Goal: Task Accomplishment & Management: Manage account settings

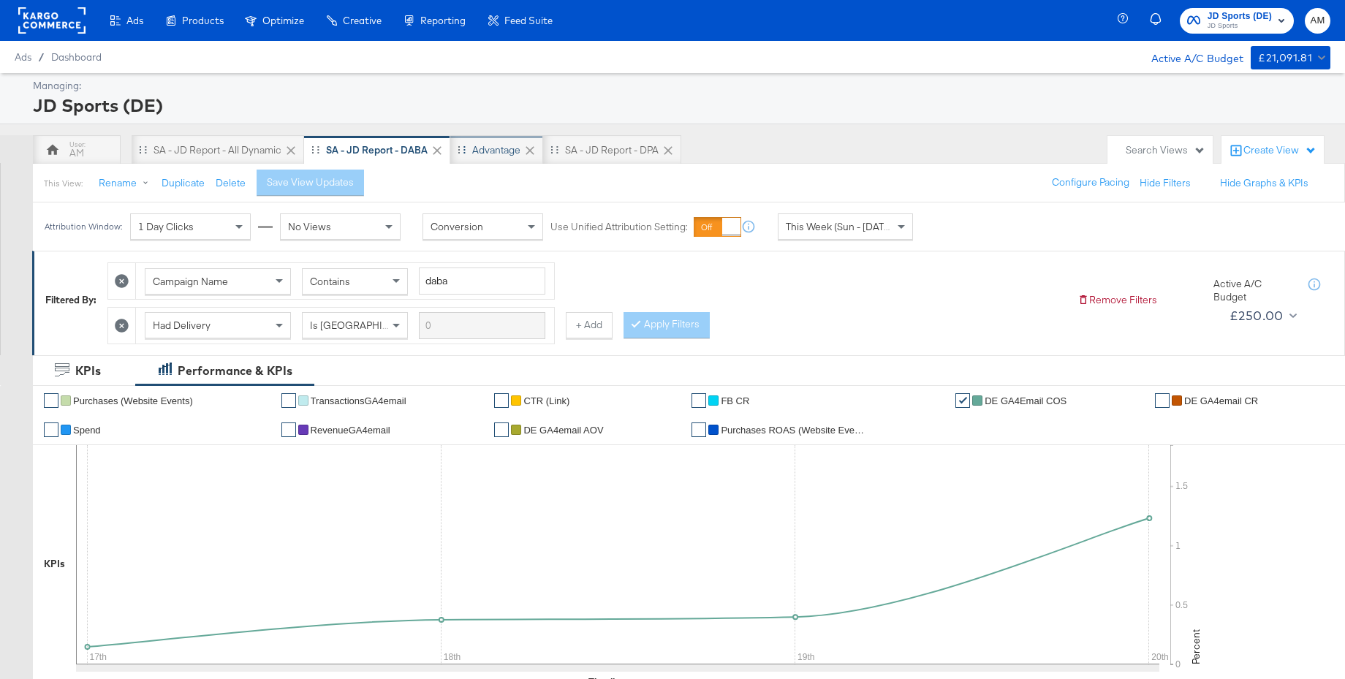
click at [478, 154] on div "Advantage" at bounding box center [496, 150] width 48 height 14
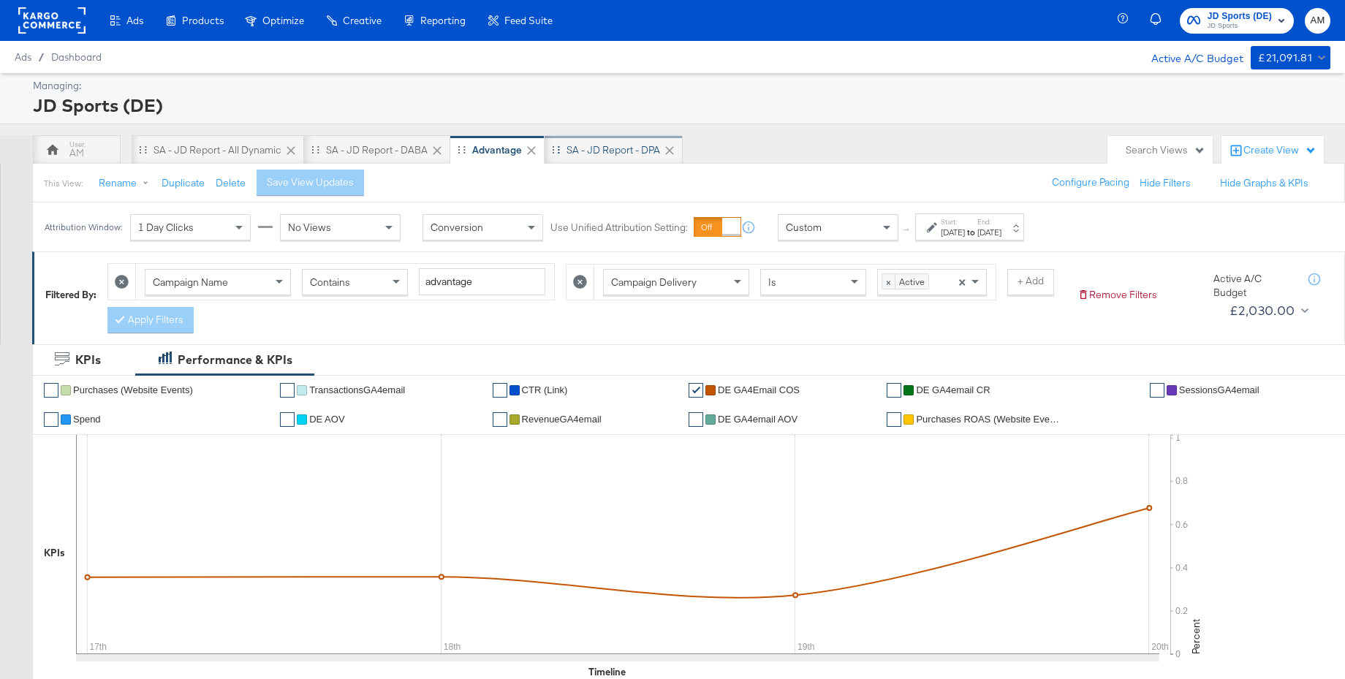
click at [616, 149] on div "SA - JD Report - DPA" at bounding box center [614, 150] width 94 height 14
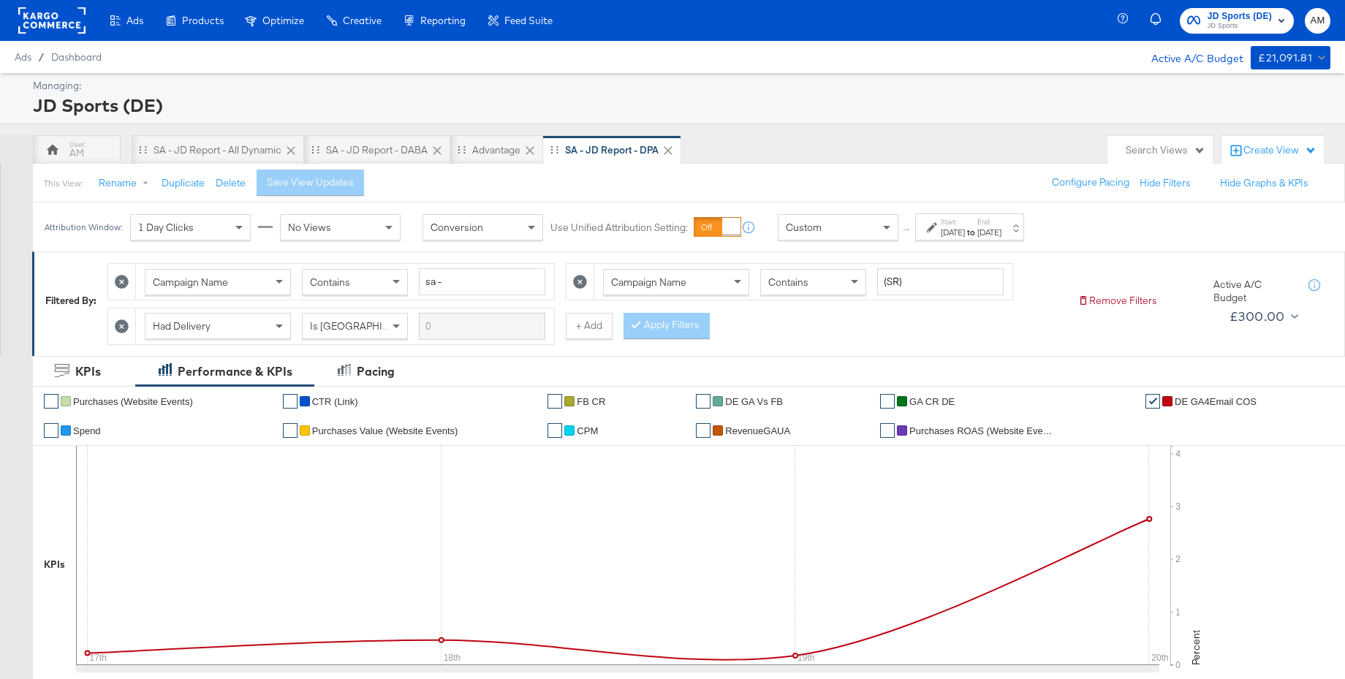
click at [1236, 13] on span "JD Sports (DE)" at bounding box center [1240, 16] width 64 height 15
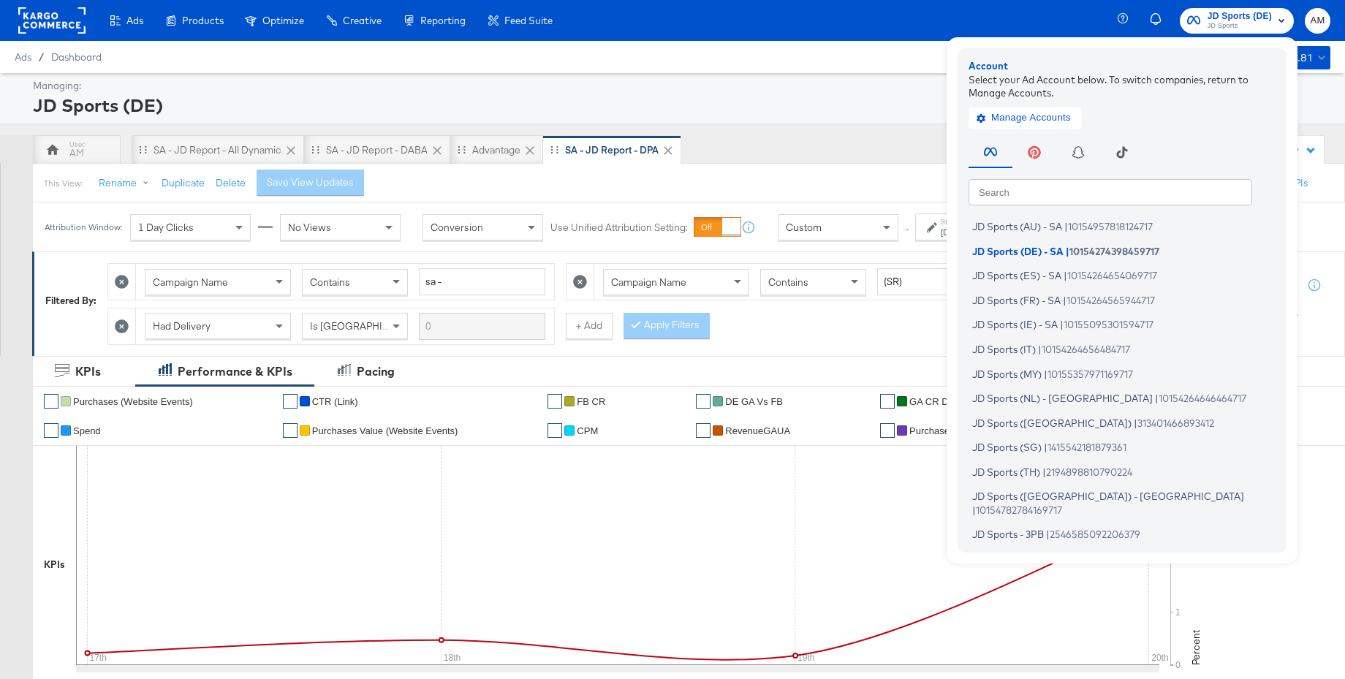
click at [1054, 191] on input "text" at bounding box center [1111, 191] width 284 height 26
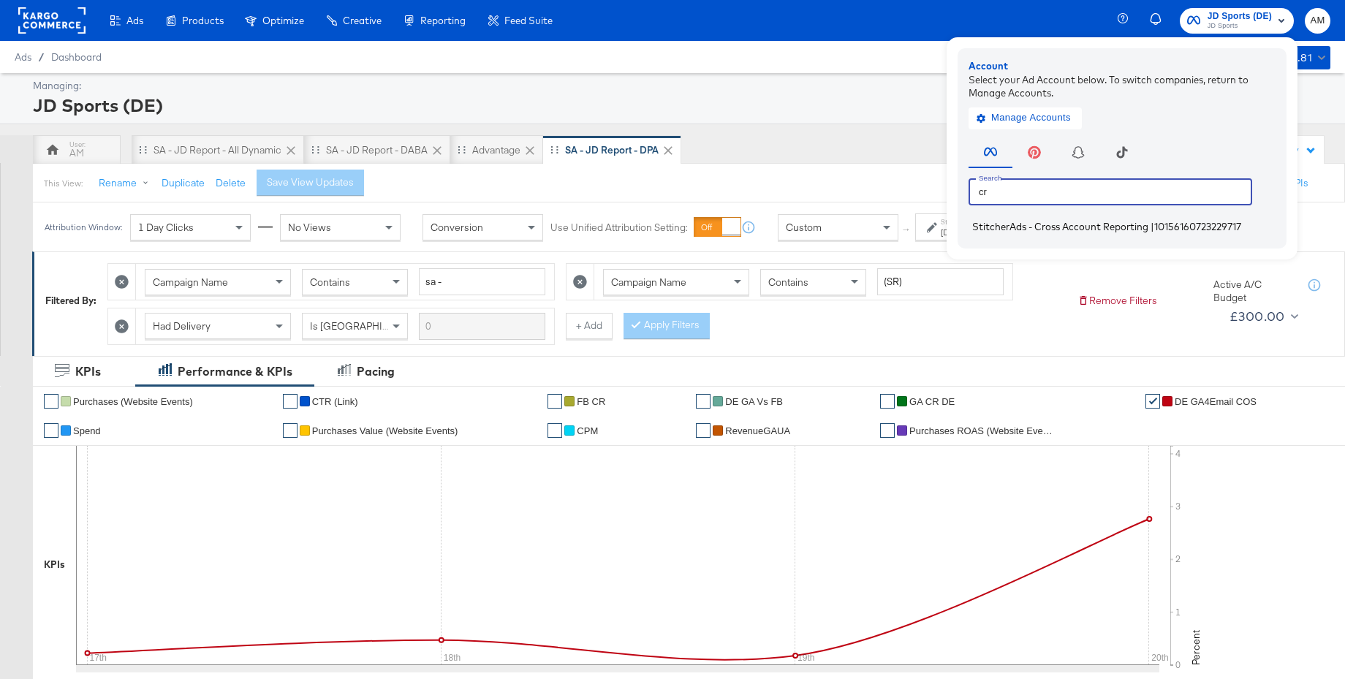
type input "cr"
click at [1041, 228] on span "StitcherAds - Cross Account Reporting" at bounding box center [1061, 227] width 176 height 12
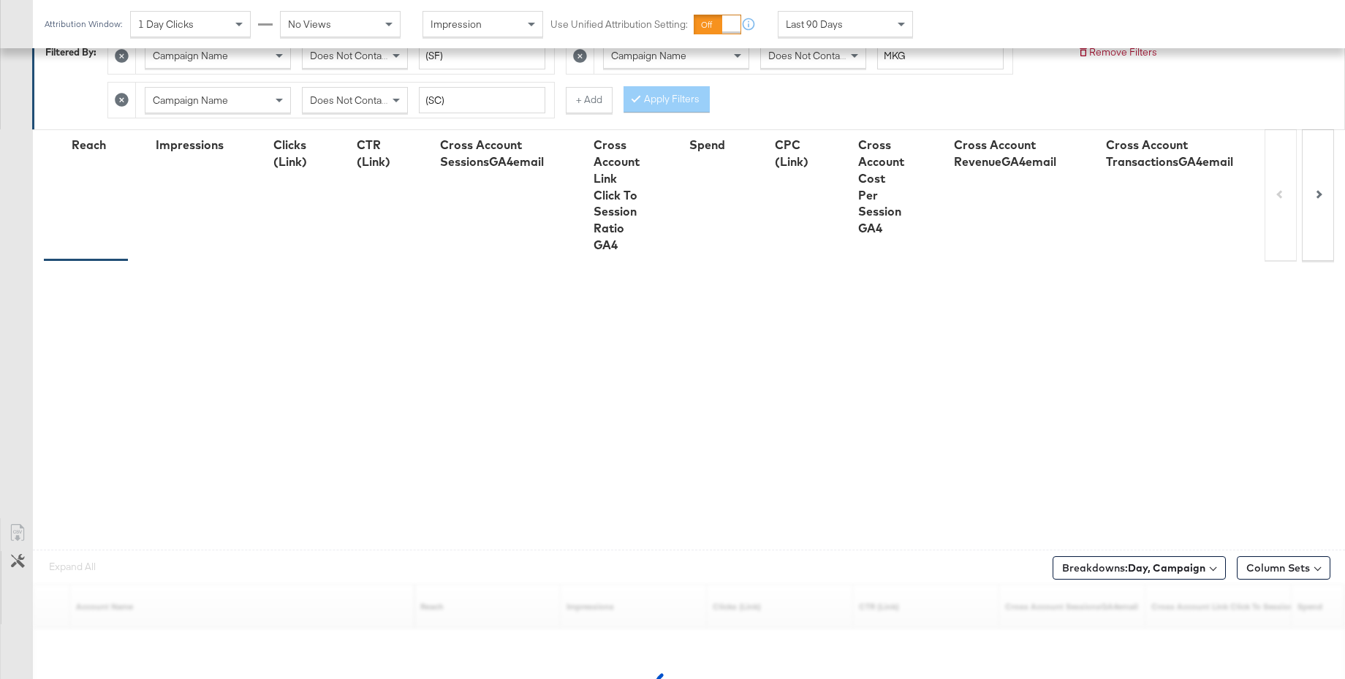
scroll to position [394, 0]
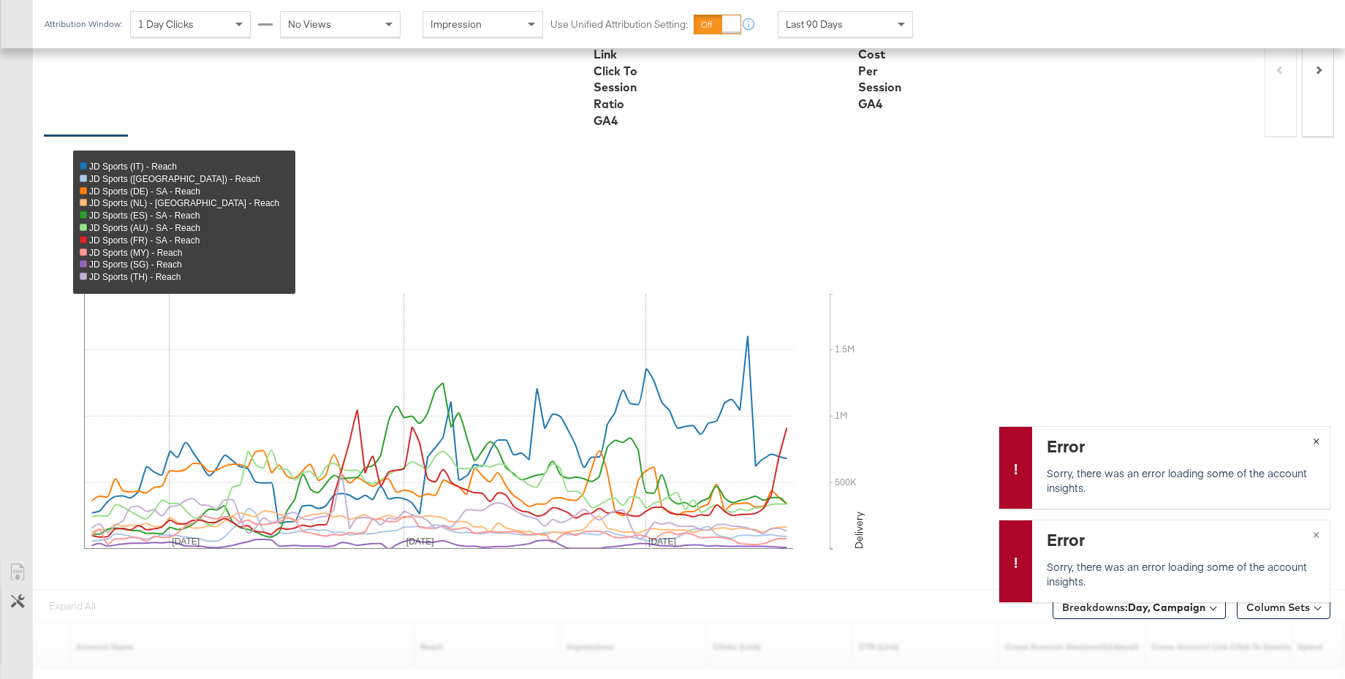
click at [1318, 439] on span "×" at bounding box center [1316, 439] width 7 height 17
click at [1319, 535] on span "×" at bounding box center [1316, 533] width 7 height 17
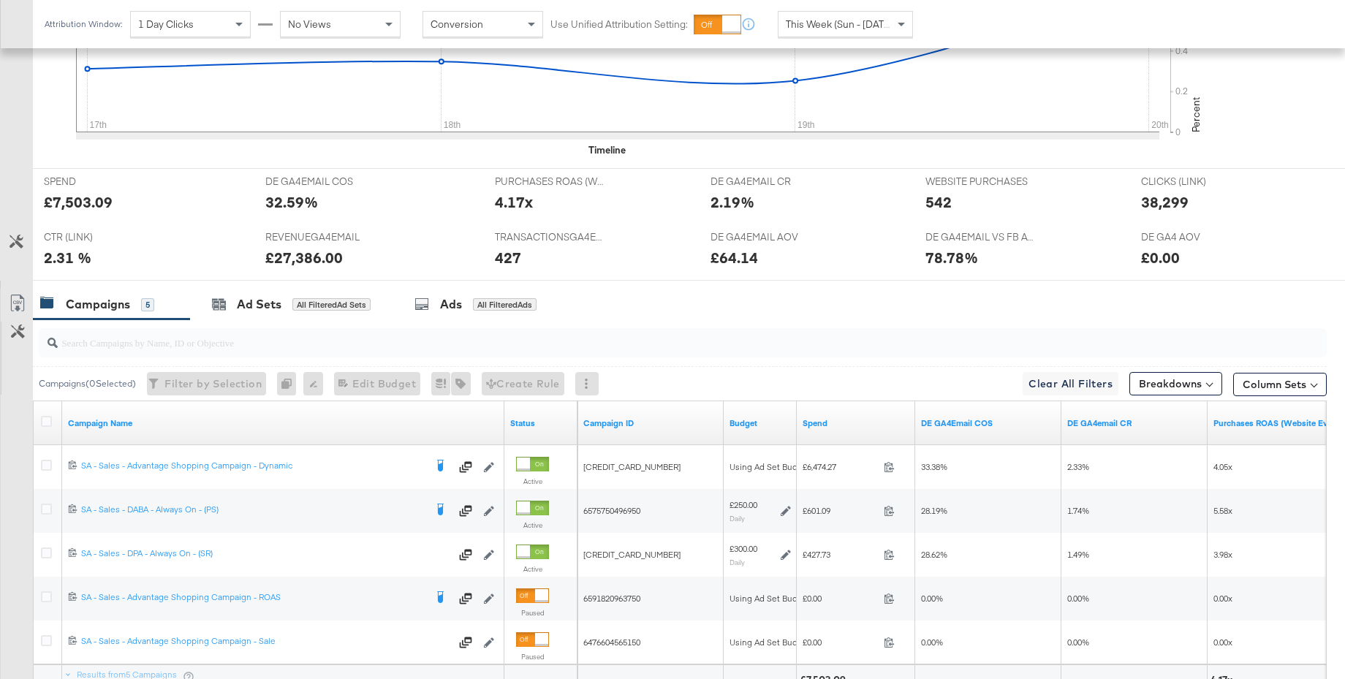
scroll to position [636, 0]
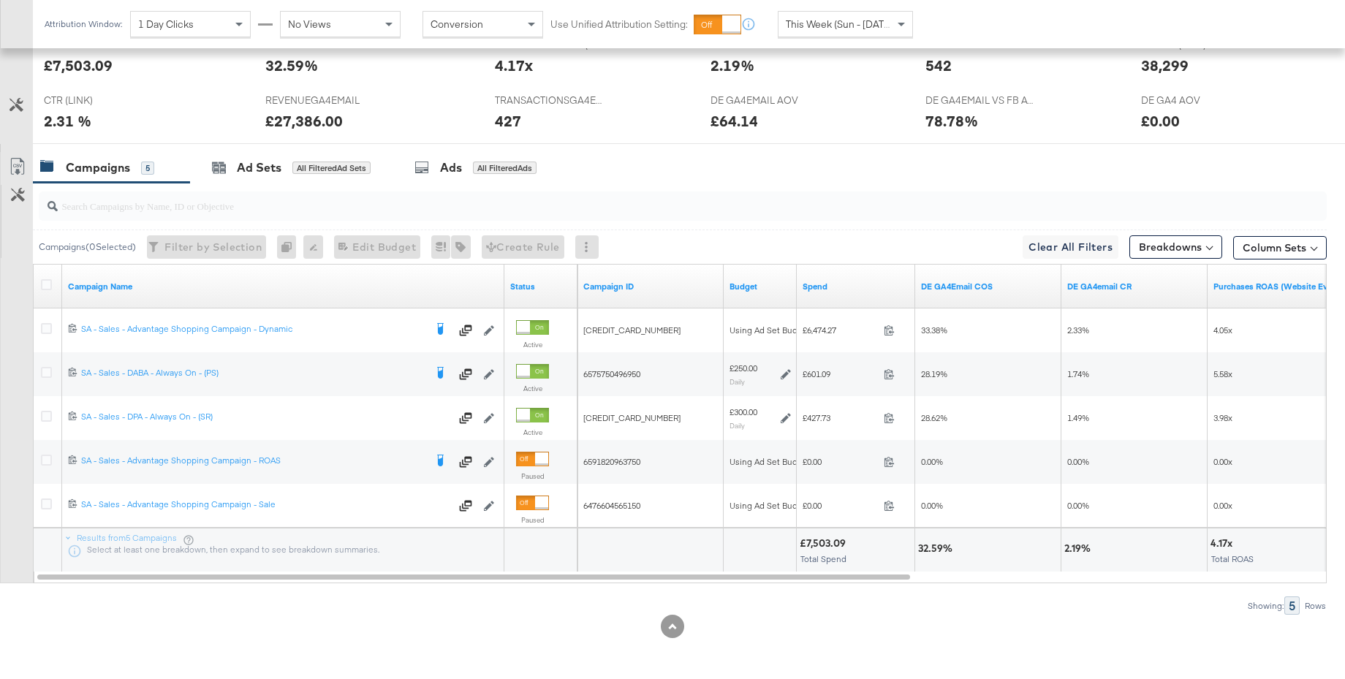
click at [861, 15] on div "This Week (Sun - [DATE])" at bounding box center [846, 24] width 134 height 25
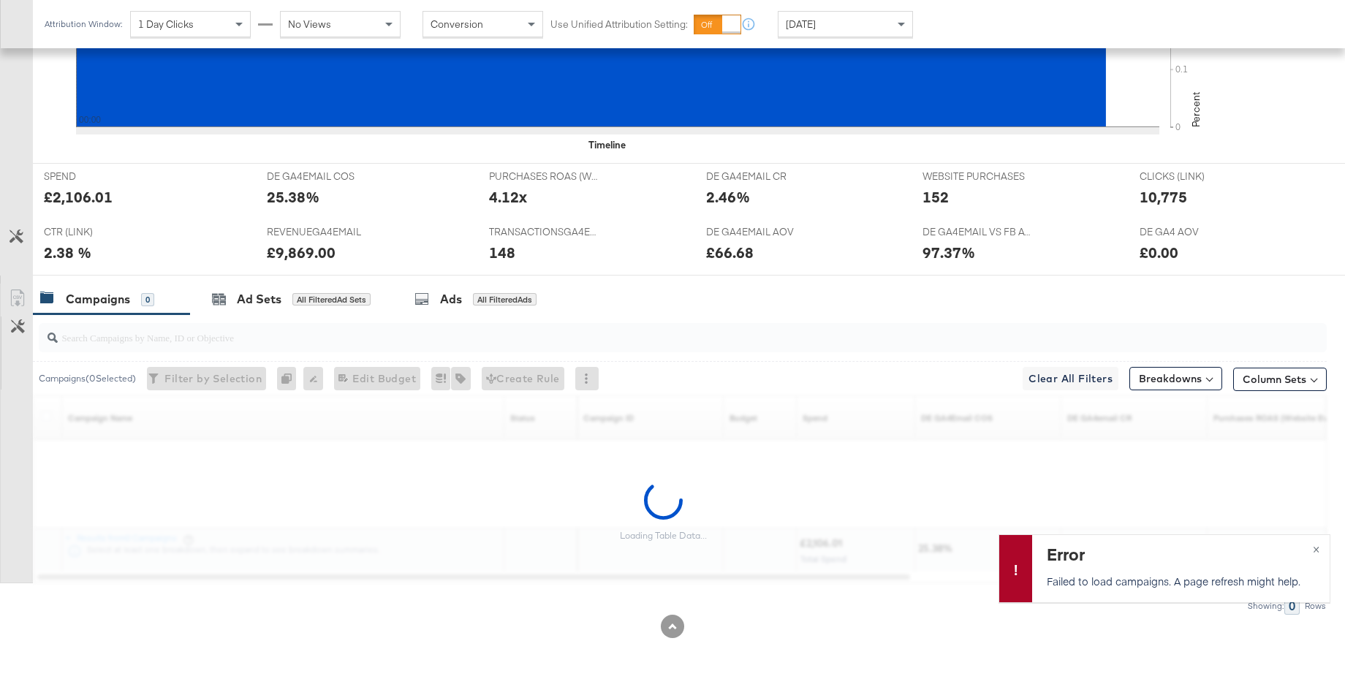
scroll to position [504, 0]
click at [1316, 551] on span "×" at bounding box center [1316, 548] width 7 height 17
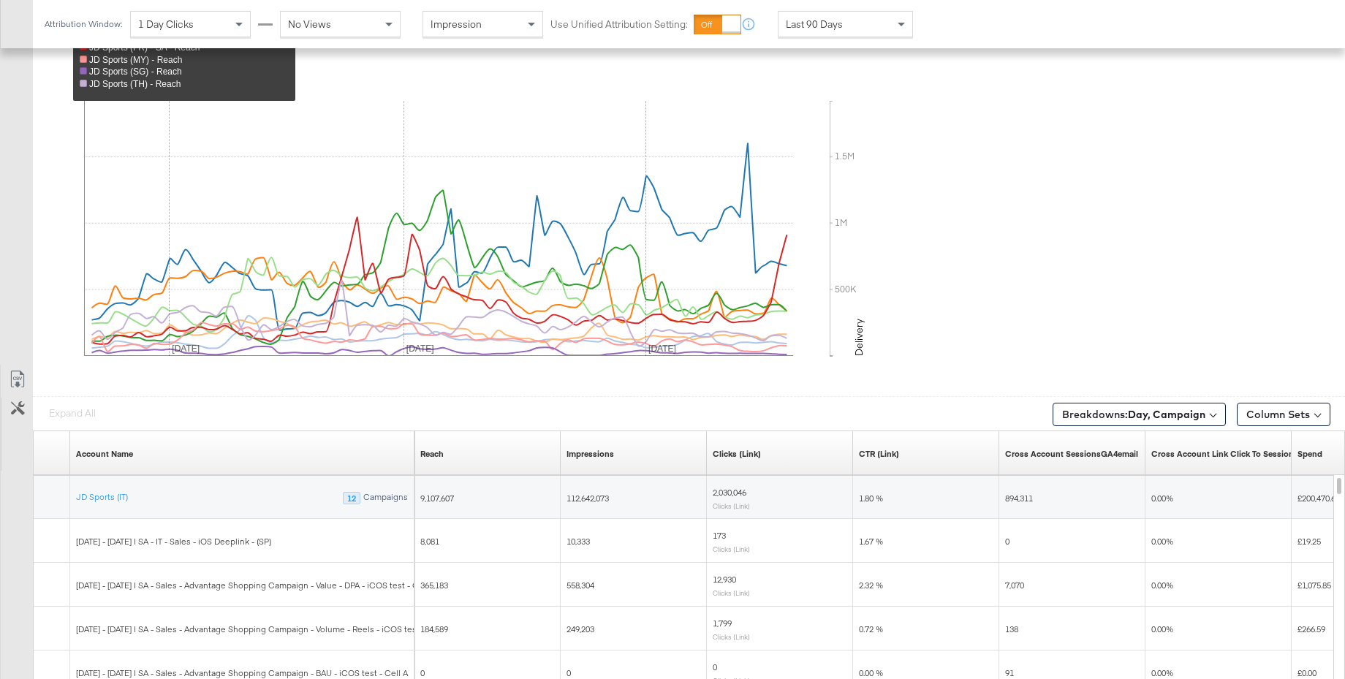
scroll to position [764, 0]
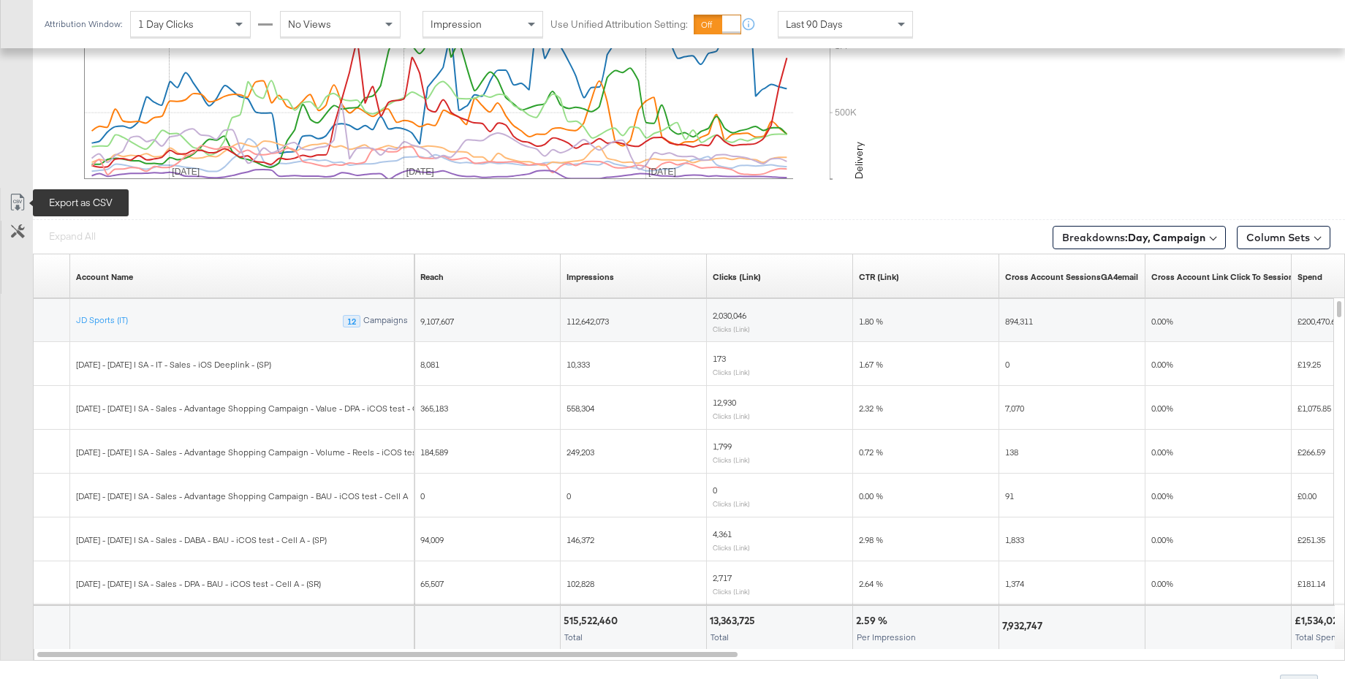
click at [18, 200] on icon at bounding box center [18, 203] width 18 height 18
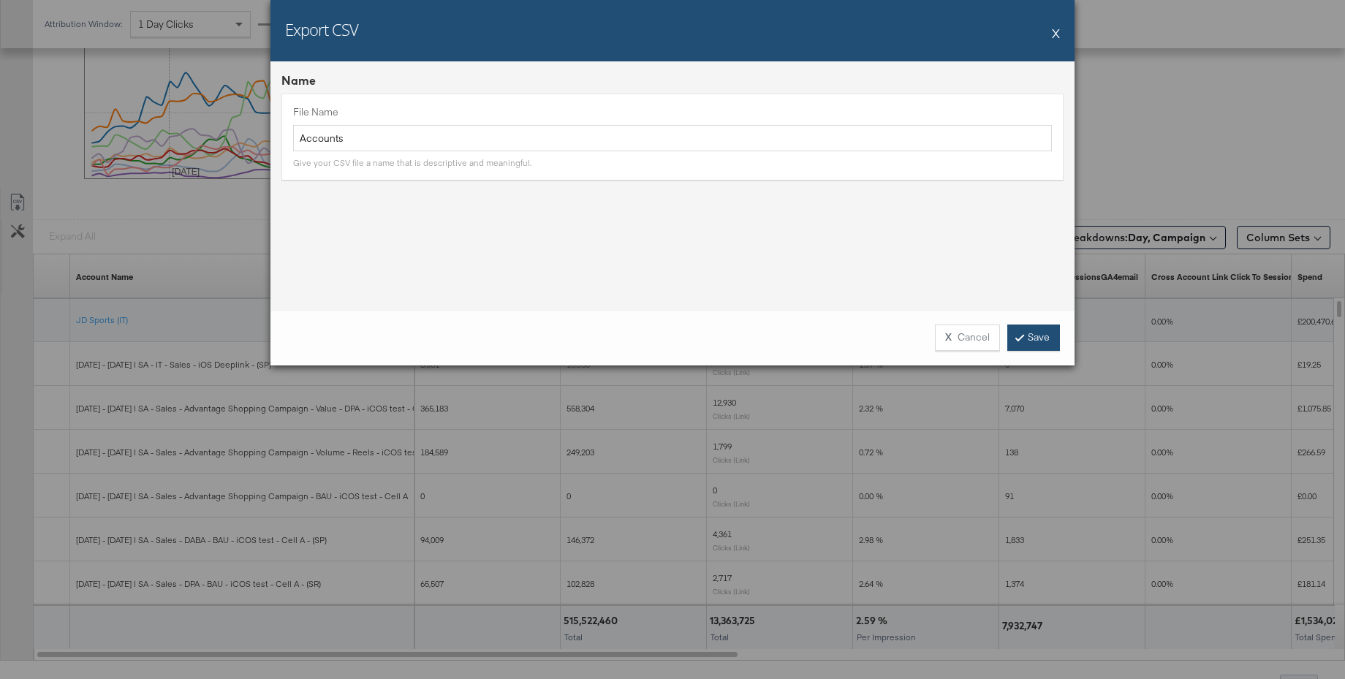
click at [1020, 336] on icon at bounding box center [1020, 337] width 4 height 9
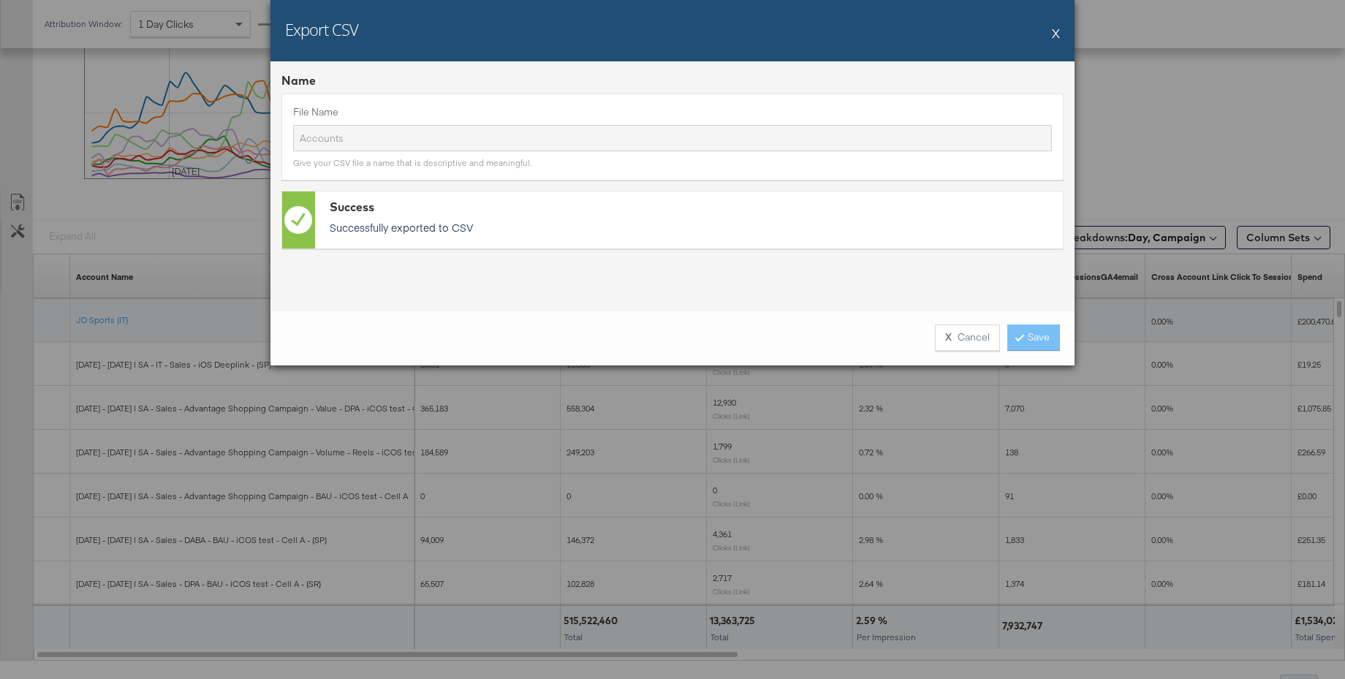
scroll to position [767, 0]
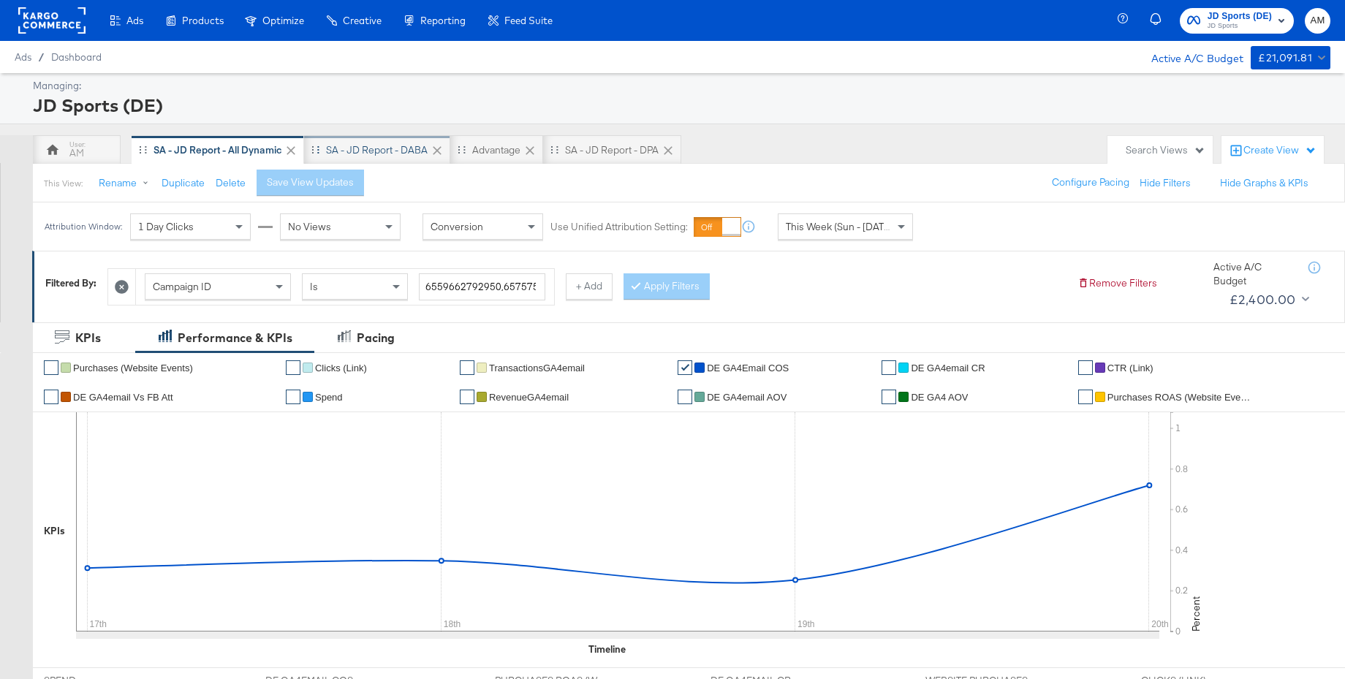
click at [390, 149] on div "SA - JD Report - DABA" at bounding box center [377, 150] width 102 height 14
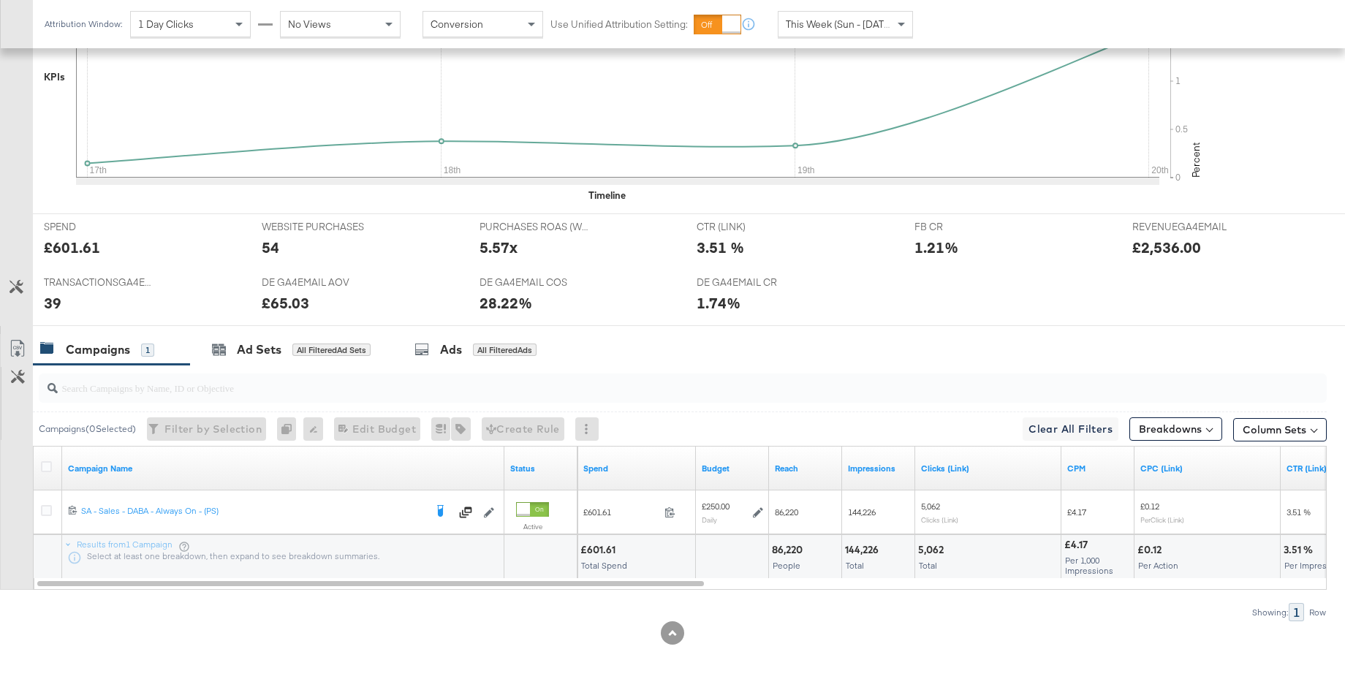
scroll to position [494, 0]
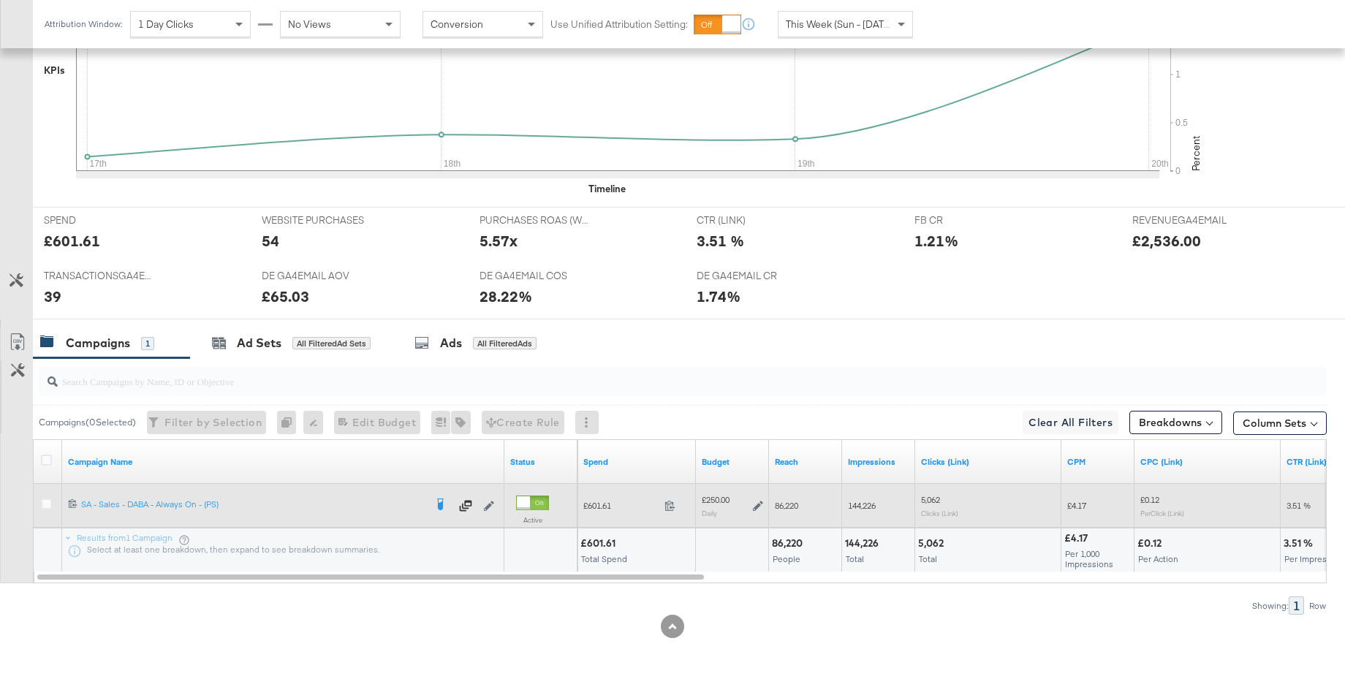
click at [760, 505] on icon at bounding box center [758, 506] width 10 height 10
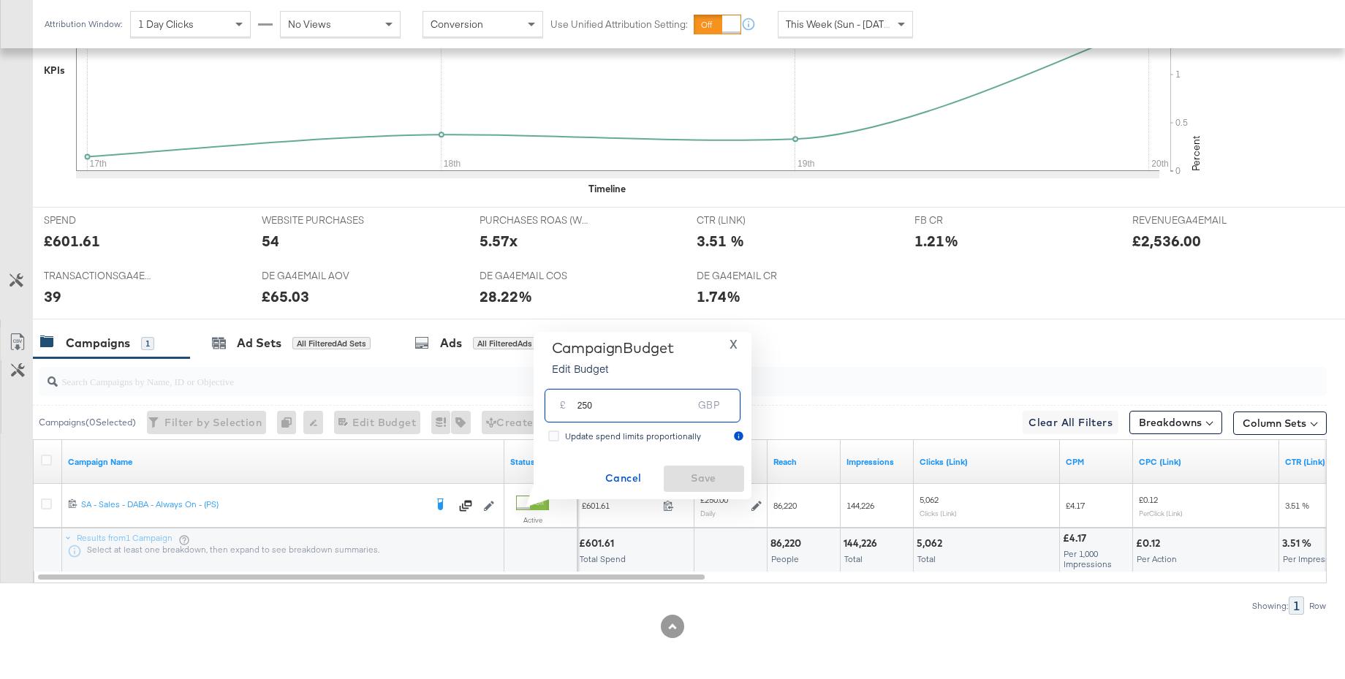
drag, startPoint x: 615, startPoint y: 407, endPoint x: 562, endPoint y: 406, distance: 52.7
click at [562, 406] on div "£ 250 GBP" at bounding box center [643, 405] width 196 height 33
type input "320"
click at [692, 478] on span "Save" at bounding box center [704, 478] width 69 height 18
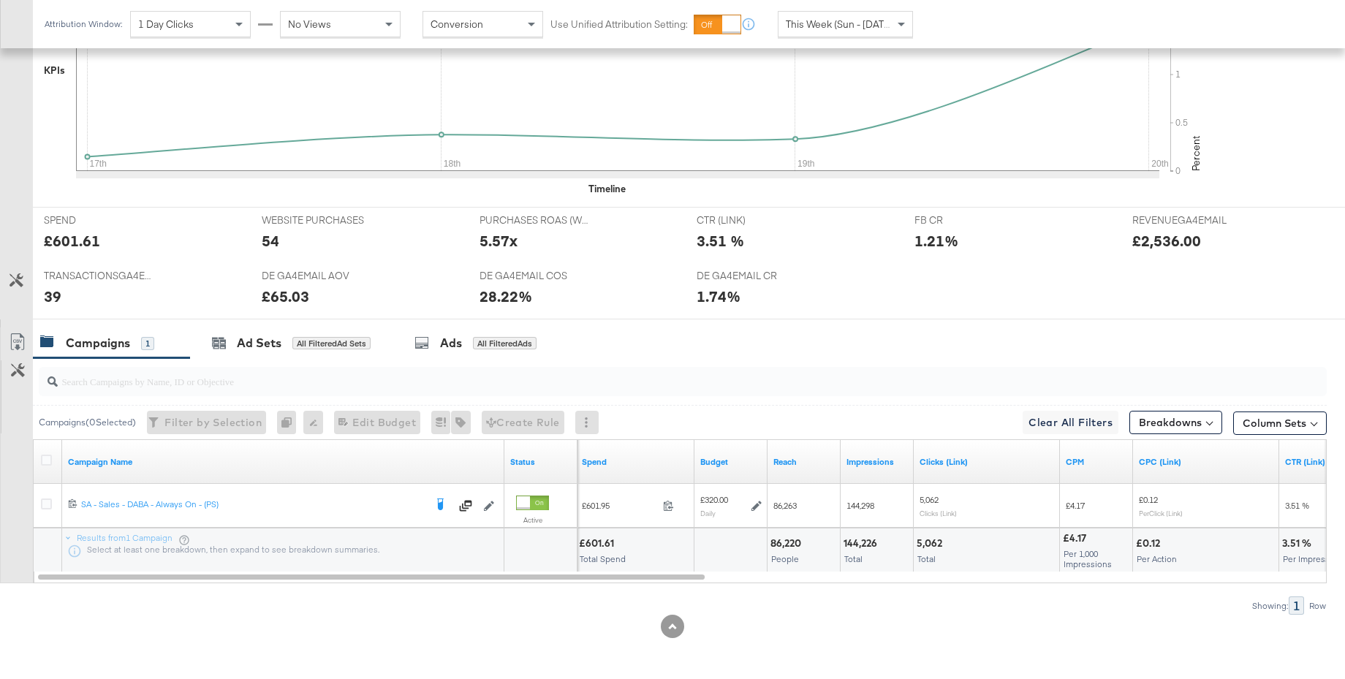
scroll to position [0, 0]
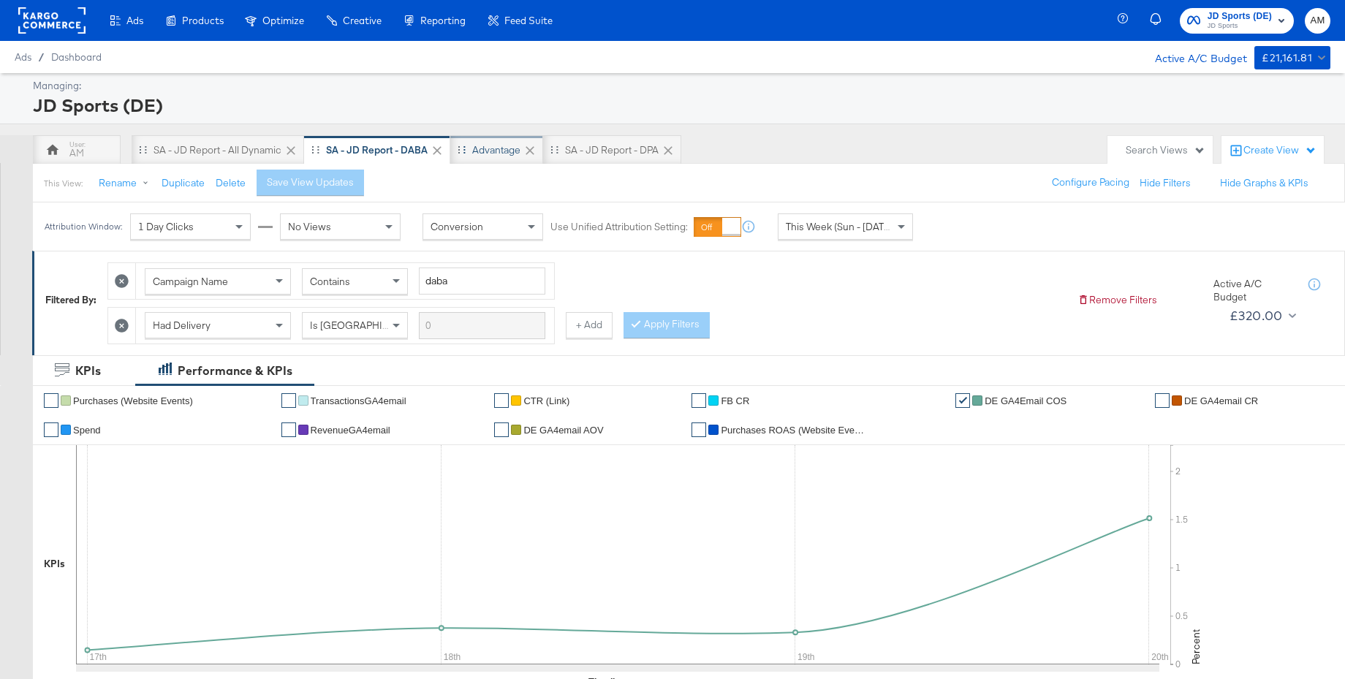
click at [494, 151] on div "Advantage" at bounding box center [496, 150] width 48 height 14
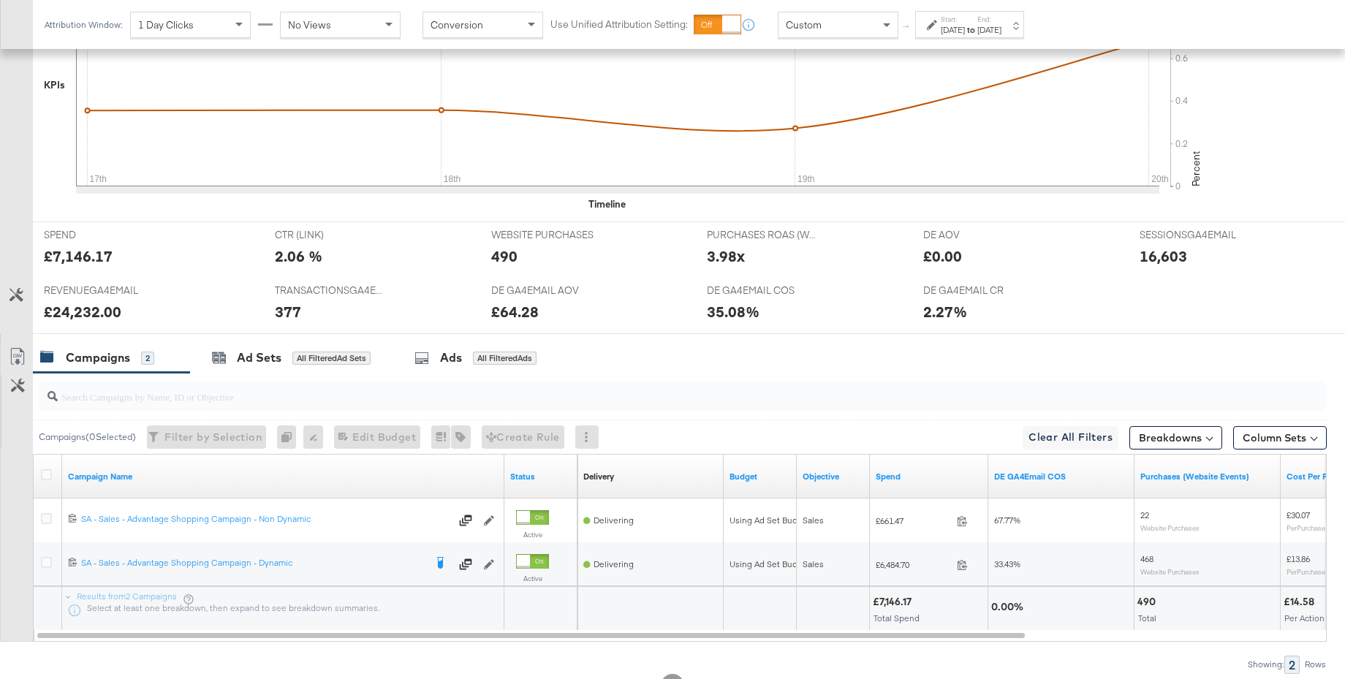
scroll to position [526, 0]
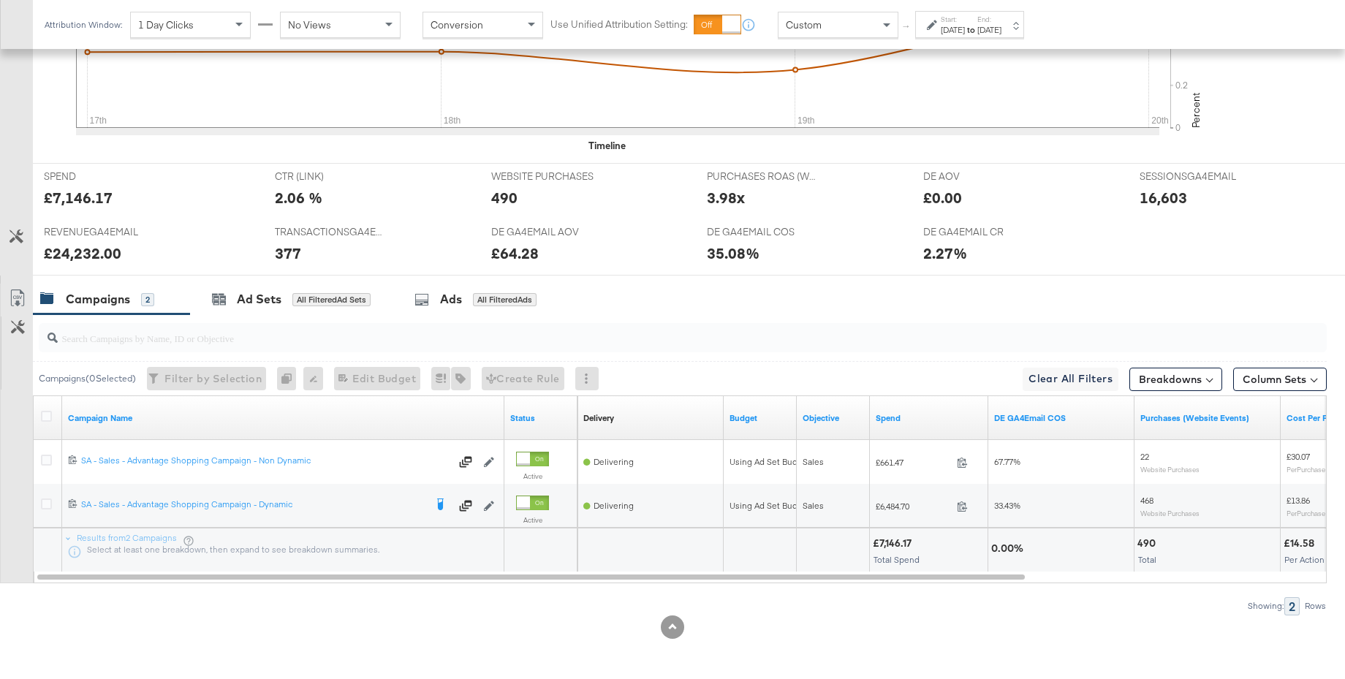
click at [965, 30] on div "Aug 17th 2025" at bounding box center [953, 30] width 24 height 12
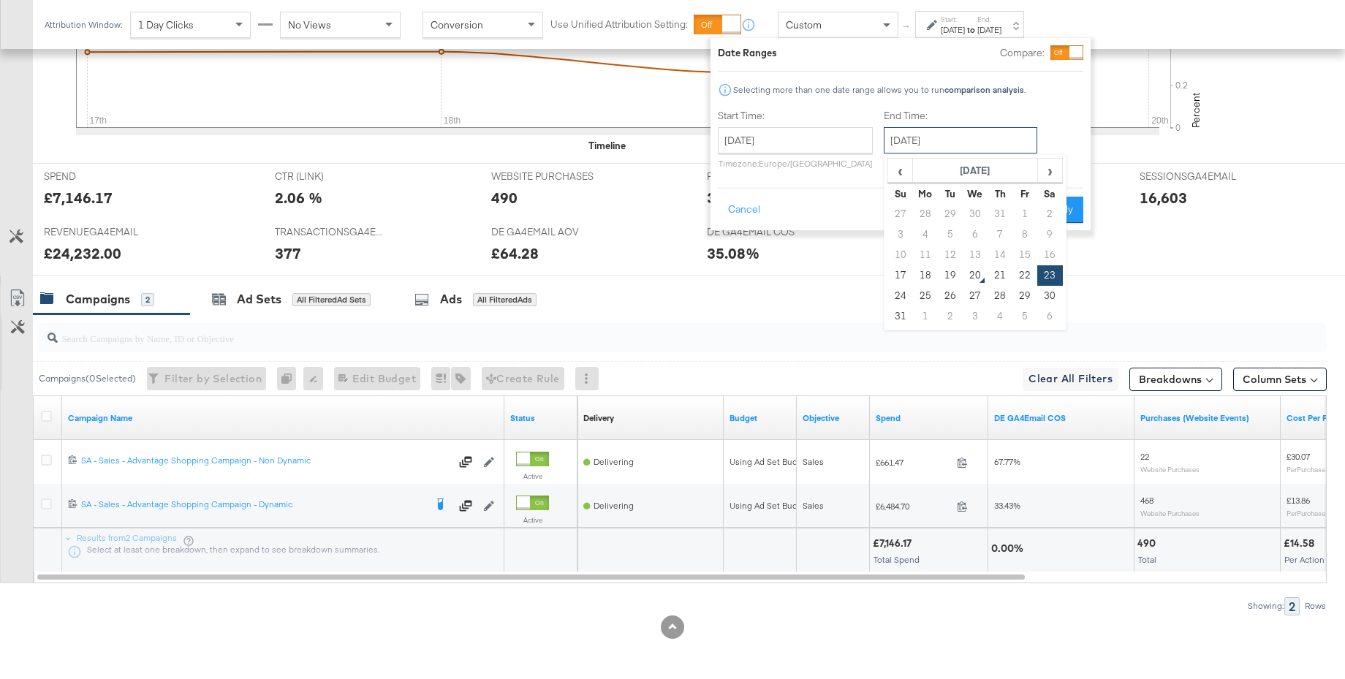
click at [950, 141] on input "August 23rd 2025" at bounding box center [961, 140] width 154 height 26
drag, startPoint x: 949, startPoint y: 276, endPoint x: 965, endPoint y: 267, distance: 18.3
click at [950, 275] on td "19" at bounding box center [950, 275] width 25 height 20
type input "August 19th 2025"
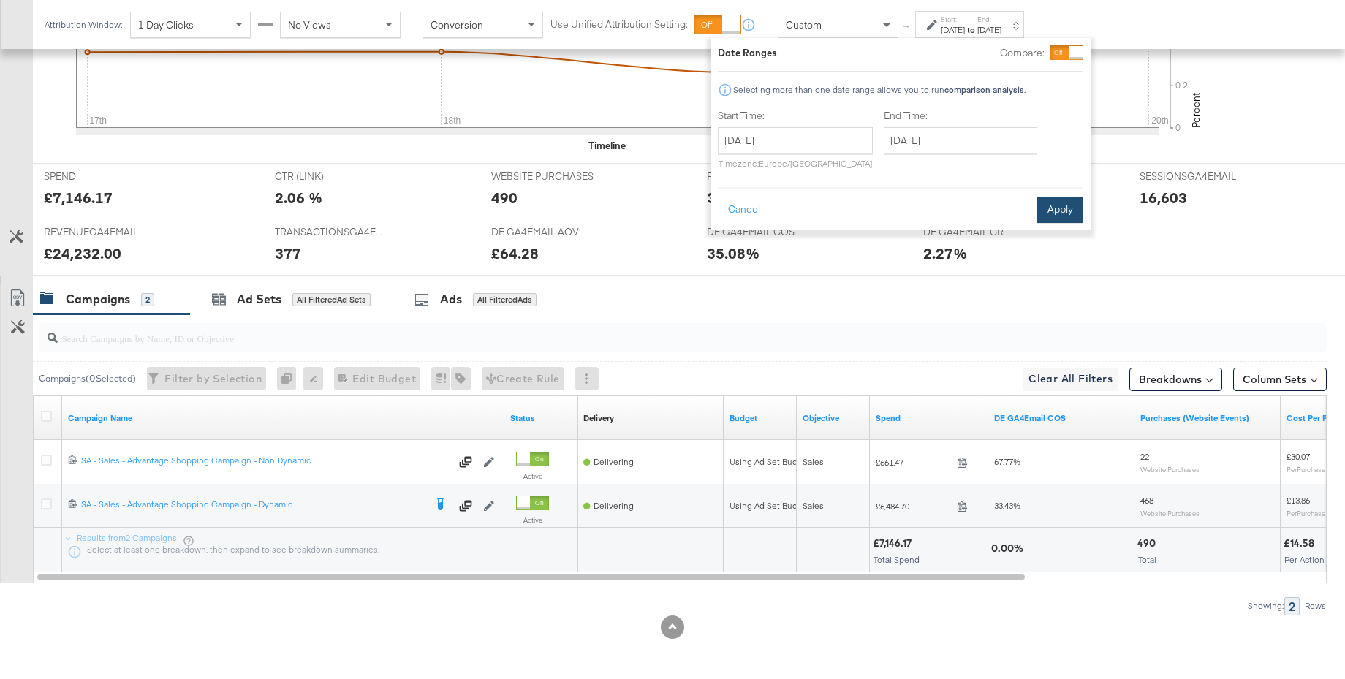
click at [1067, 209] on button "Apply" at bounding box center [1061, 210] width 46 height 26
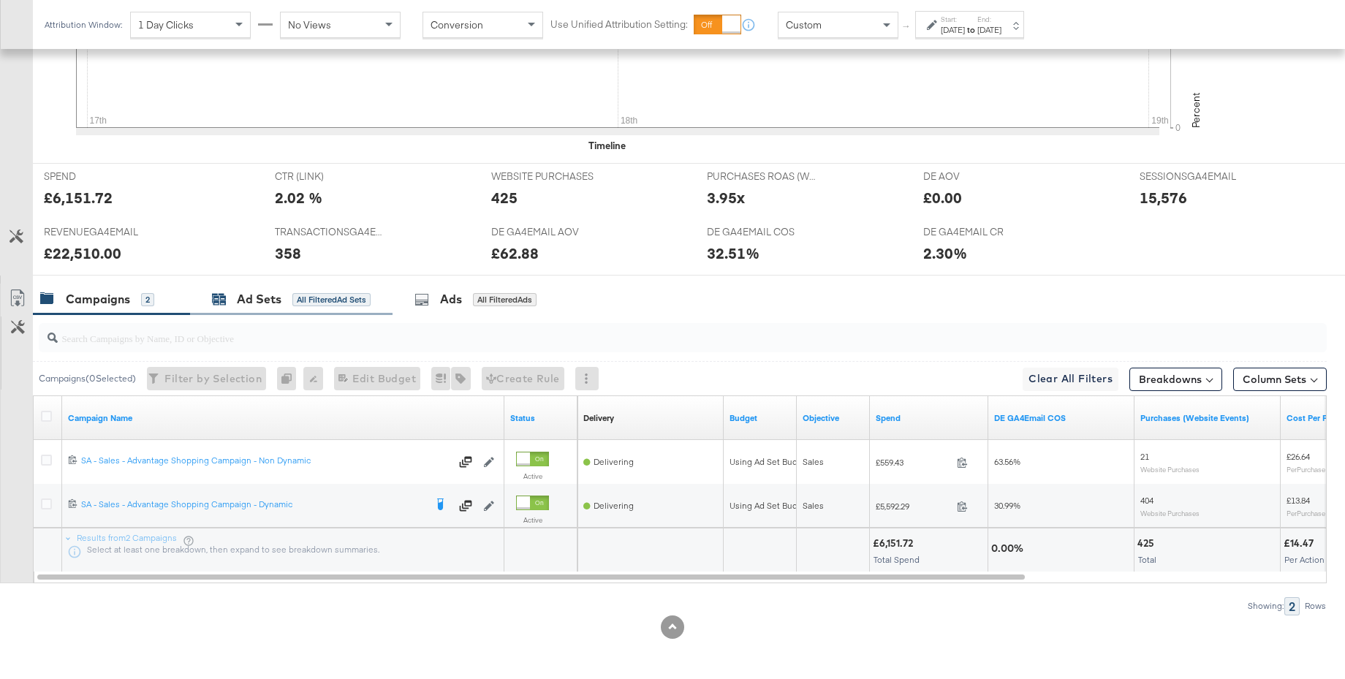
drag, startPoint x: 265, startPoint y: 299, endPoint x: 274, endPoint y: 301, distance: 8.9
click at [265, 299] on div "Ad Sets" at bounding box center [259, 299] width 45 height 17
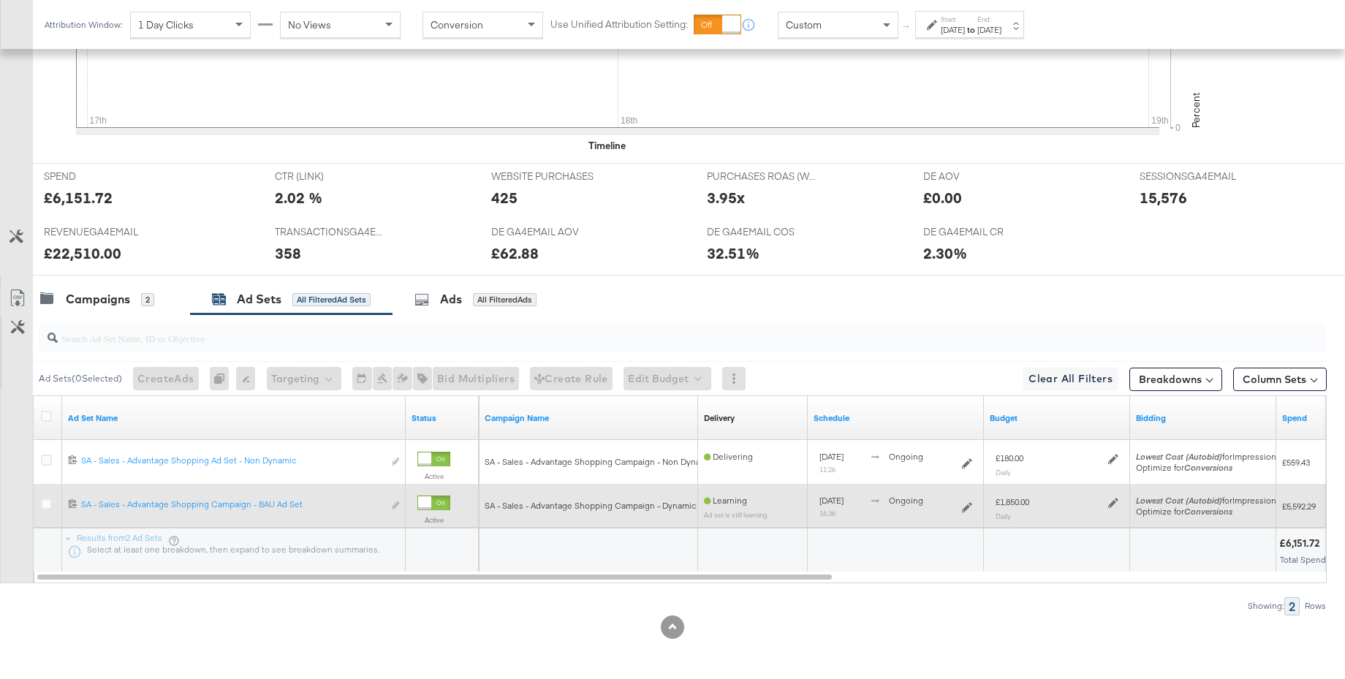
click at [1111, 503] on icon at bounding box center [1114, 504] width 10 height 10
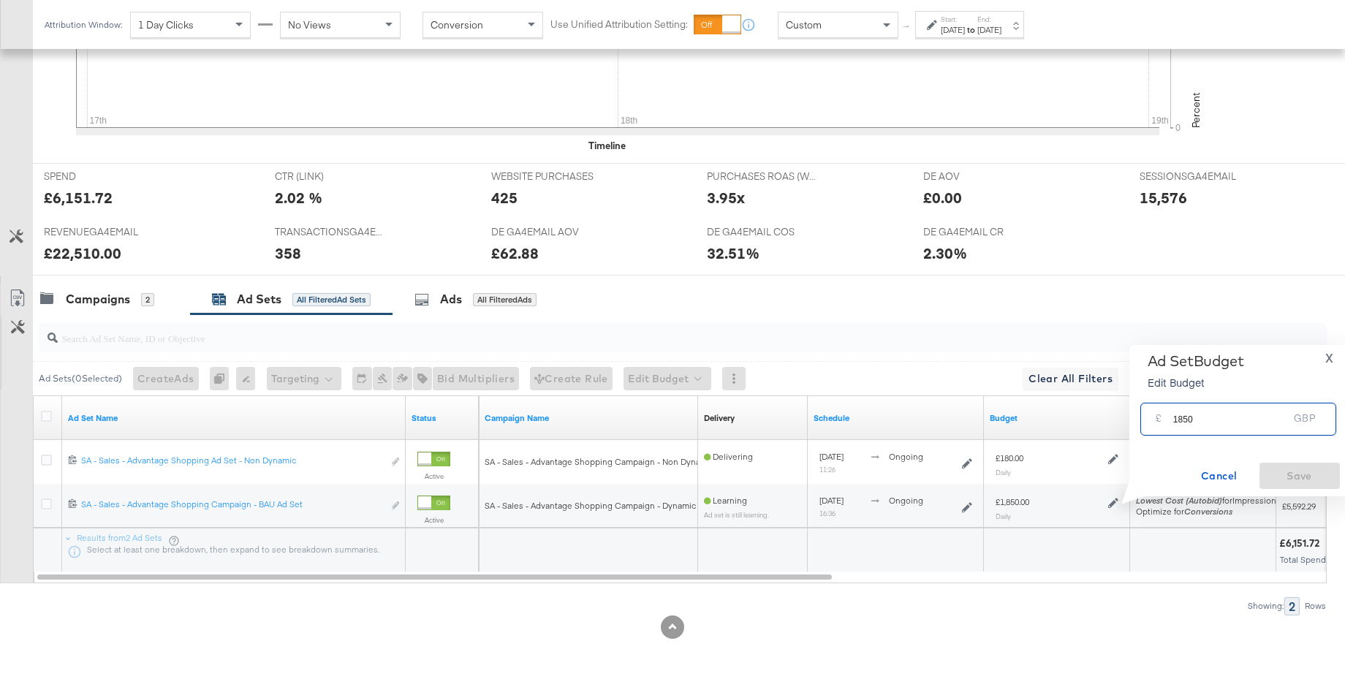
drag, startPoint x: 1202, startPoint y: 420, endPoint x: 1152, endPoint y: 420, distance: 49.7
click at [1152, 420] on div "£ 1850 GBP" at bounding box center [1239, 419] width 196 height 33
type input "2000"
click at [1283, 470] on span "Save" at bounding box center [1300, 476] width 69 height 18
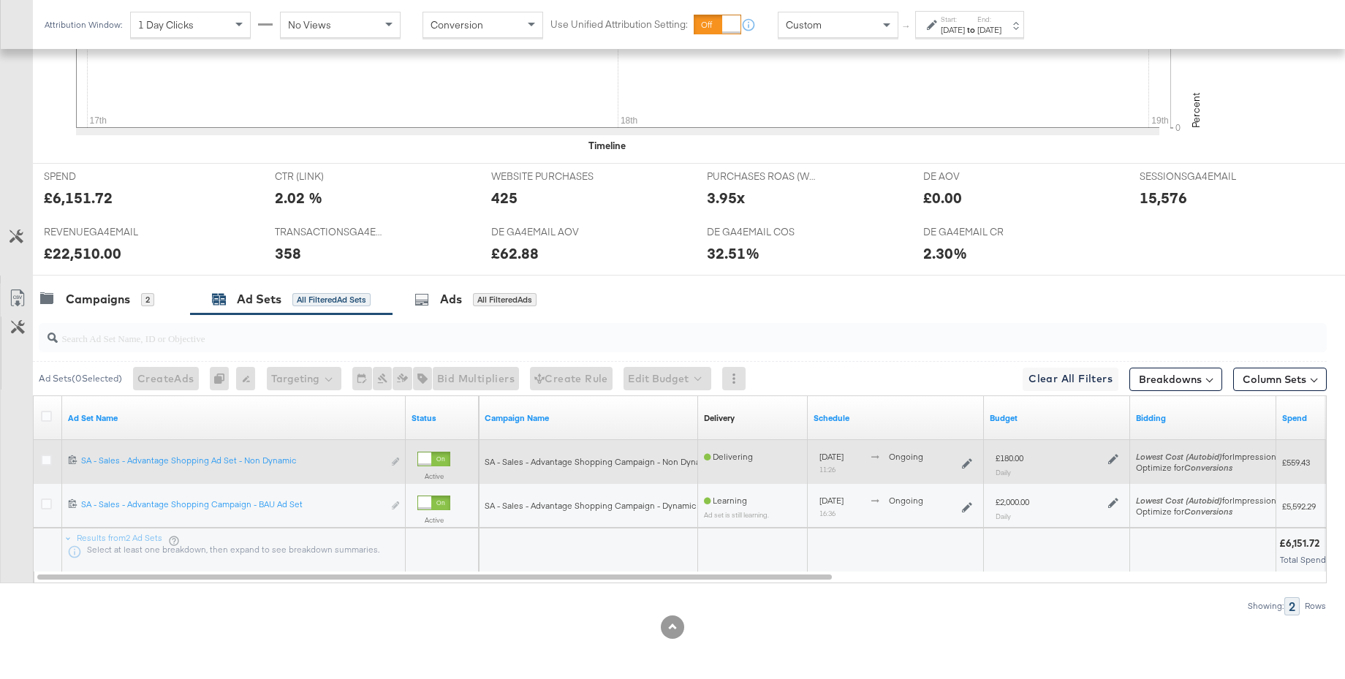
click at [1114, 458] on icon at bounding box center [1114, 460] width 10 height 10
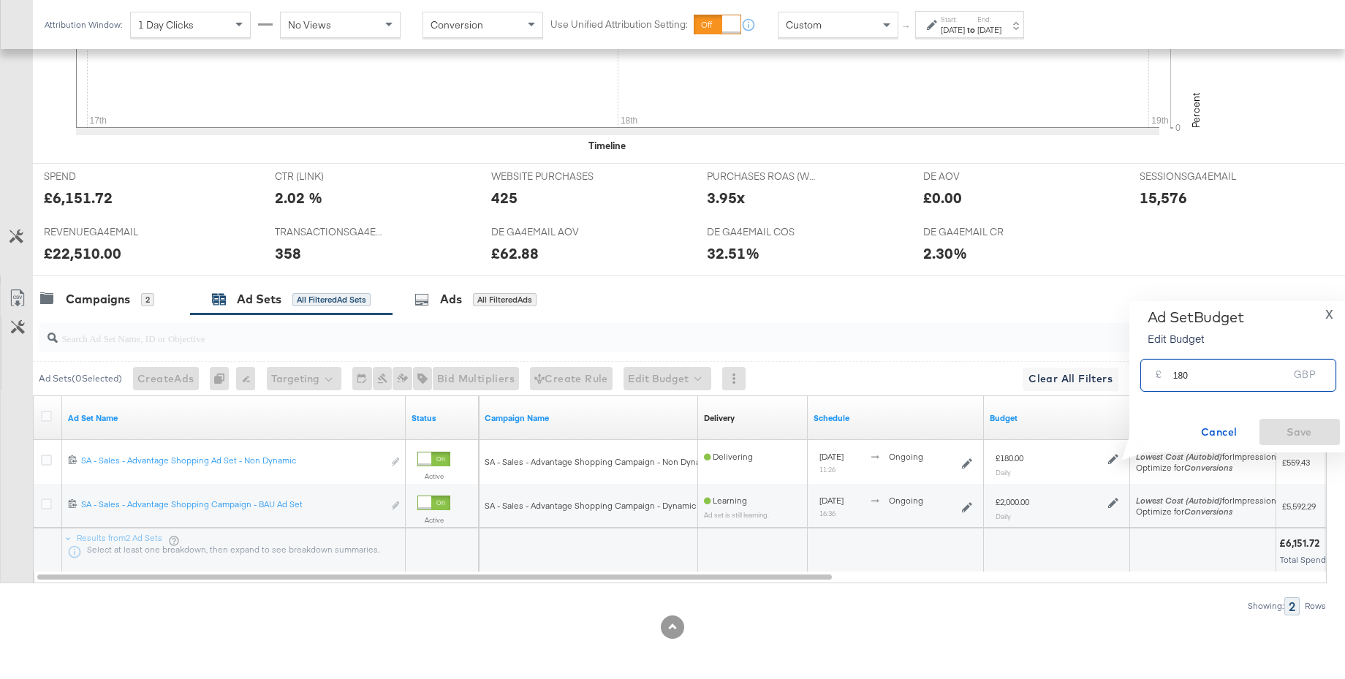
drag, startPoint x: 1196, startPoint y: 379, endPoint x: 1158, endPoint y: 375, distance: 37.5
click at [1158, 375] on div "£ 180 GBP" at bounding box center [1239, 375] width 196 height 33
type input "250"
click at [1287, 437] on span "Save" at bounding box center [1300, 432] width 69 height 18
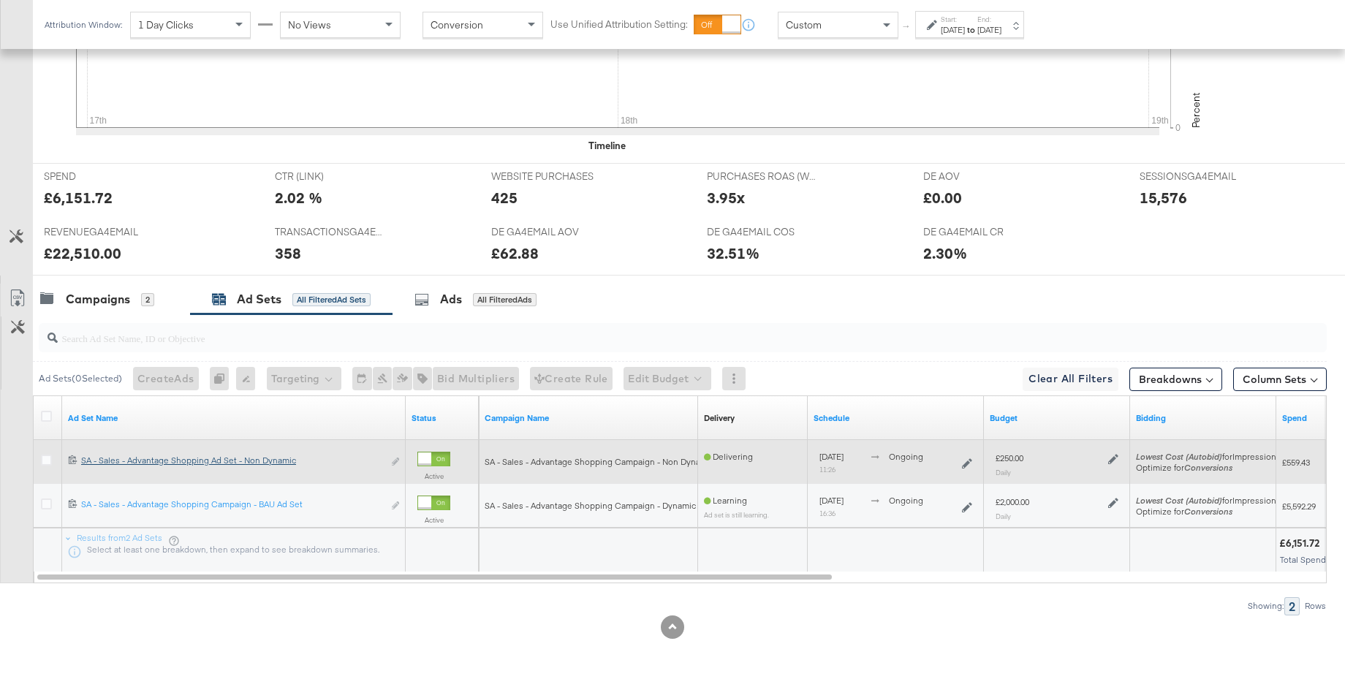
drag, startPoint x: 44, startPoint y: 461, endPoint x: 102, endPoint y: 454, distance: 58.9
click at [44, 461] on icon at bounding box center [46, 460] width 11 height 11
click at [0, 0] on input "checkbox" at bounding box center [0, 0] width 0 height 0
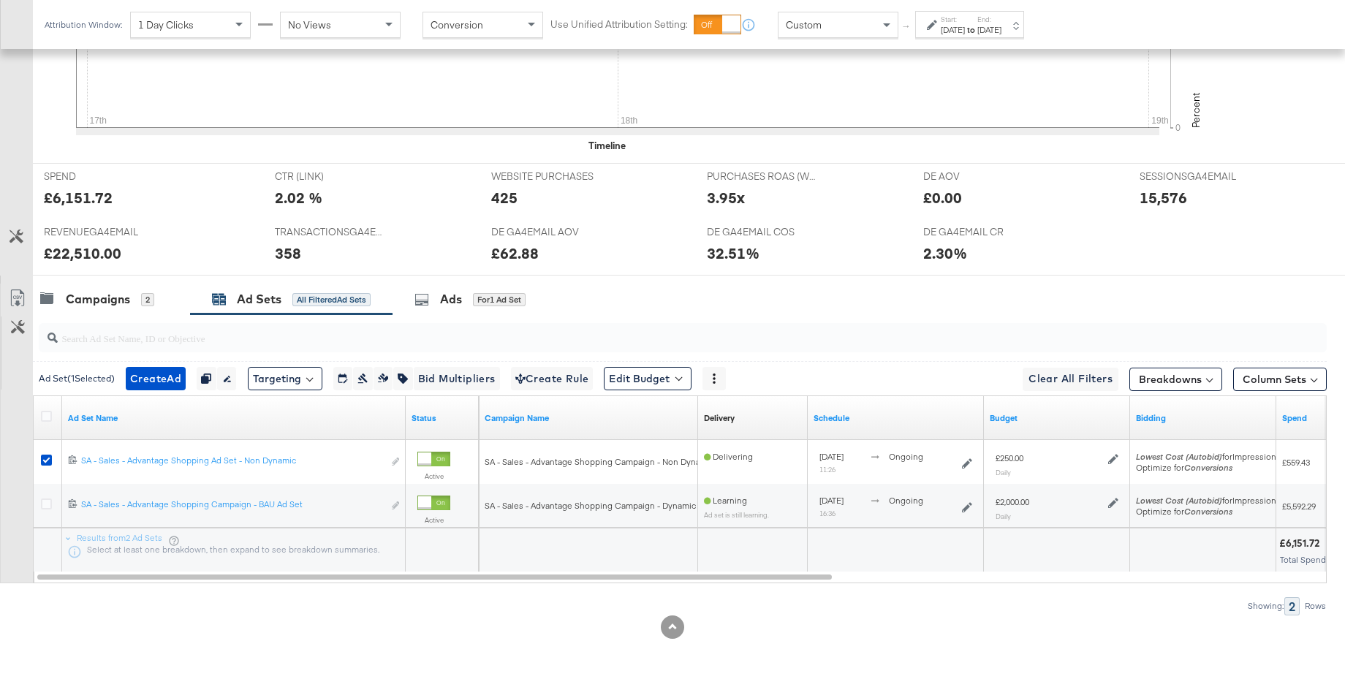
drag, startPoint x: 447, startPoint y: 308, endPoint x: 691, endPoint y: 293, distance: 244.7
click at [447, 308] on div "Ads for 1 Ad Set" at bounding box center [479, 299] width 172 height 31
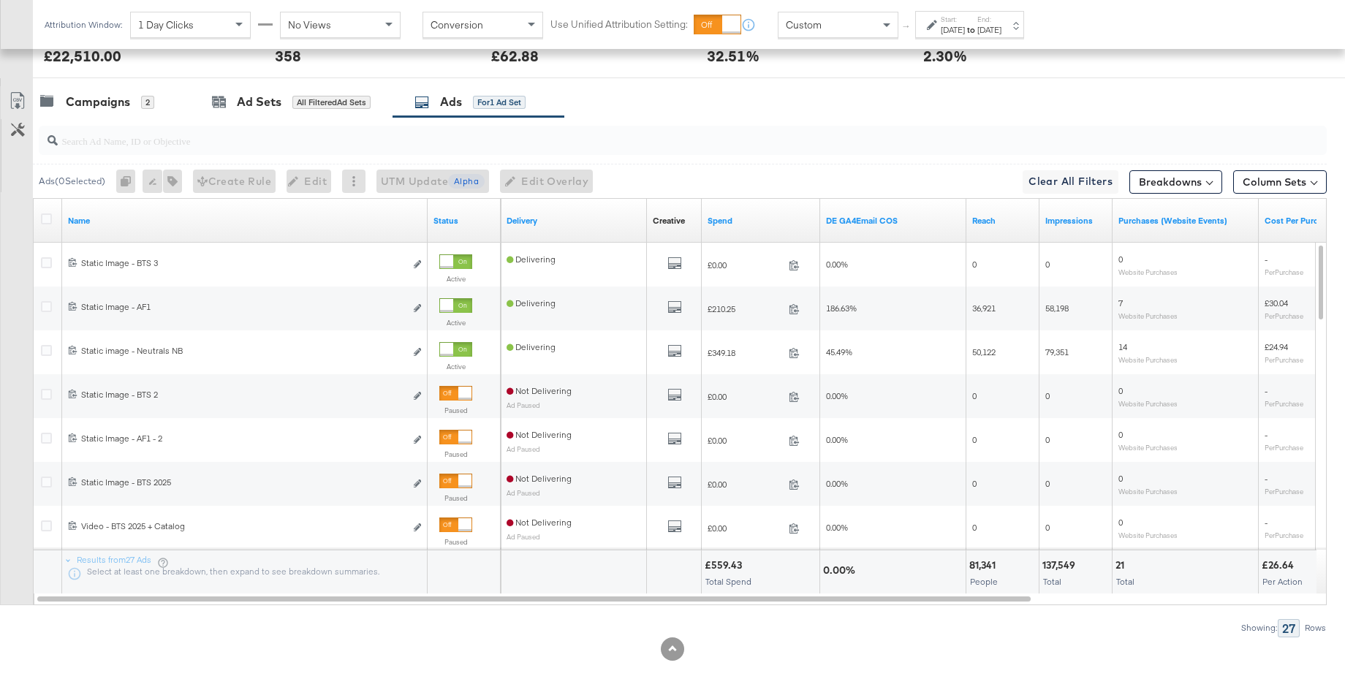
scroll to position [746, 0]
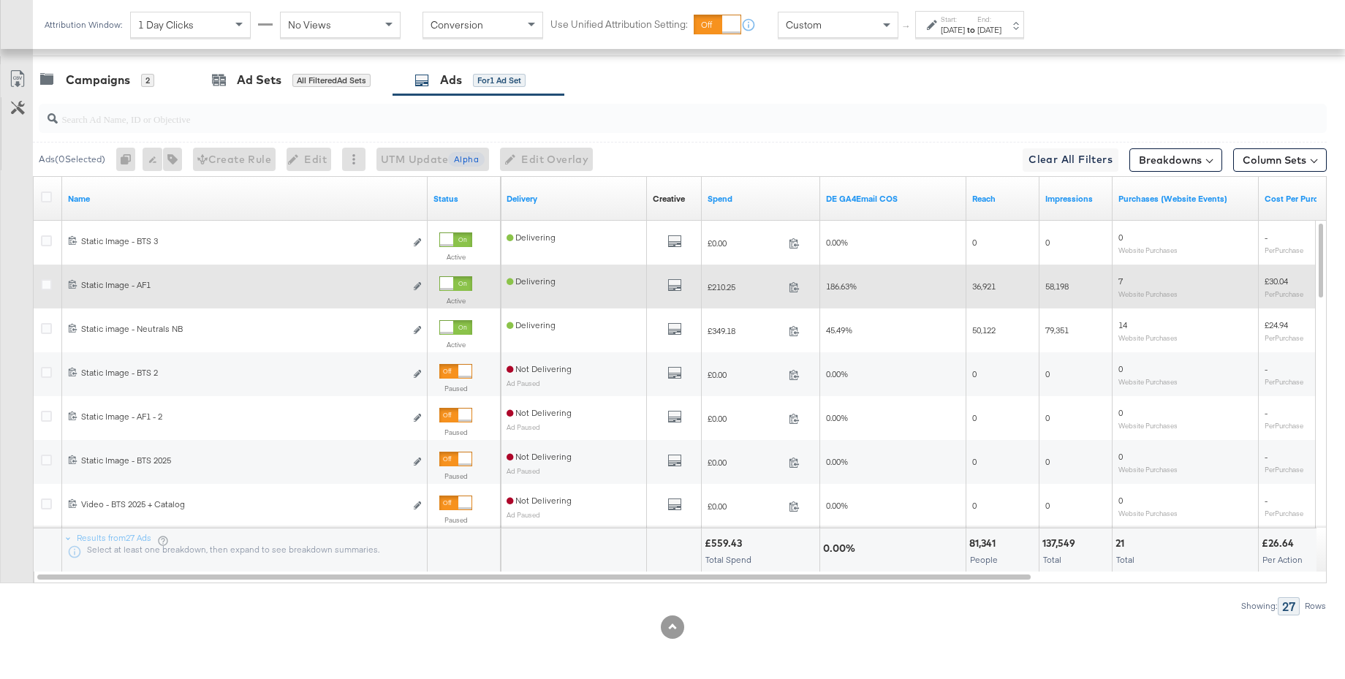
click at [453, 287] on div at bounding box center [446, 283] width 13 height 13
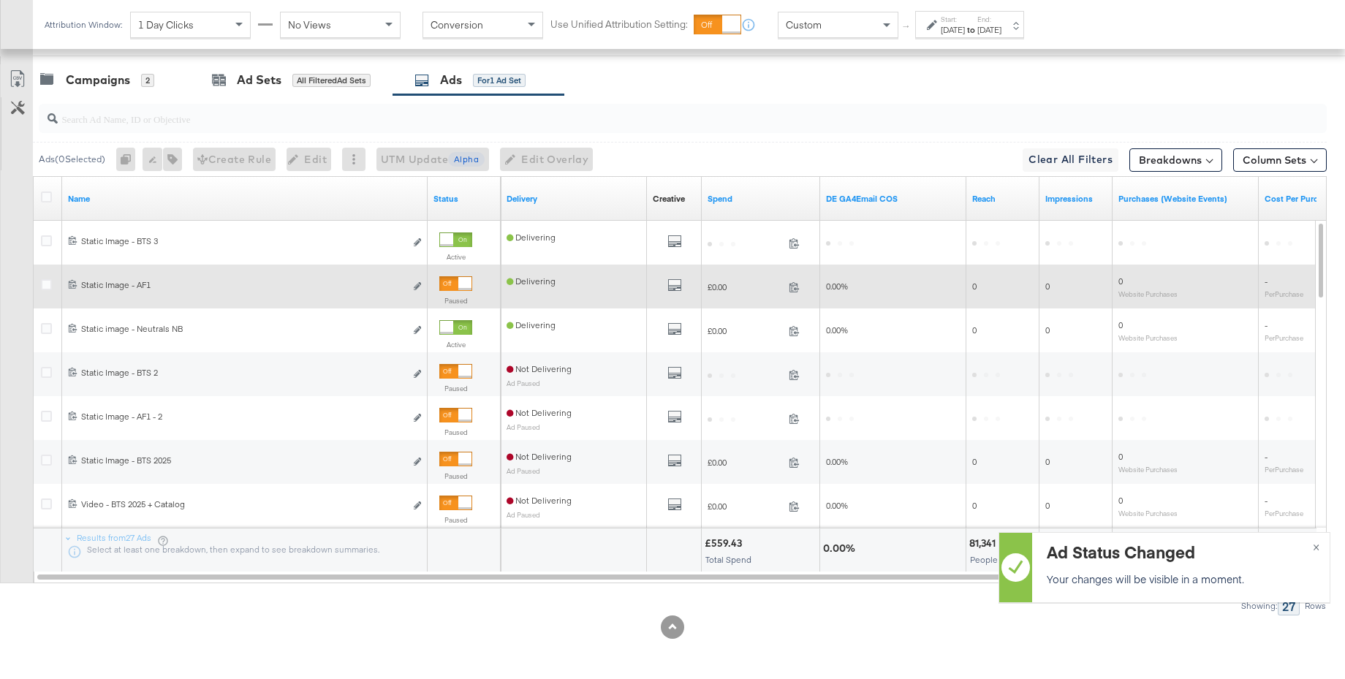
click at [458, 284] on div at bounding box center [464, 283] width 13 height 13
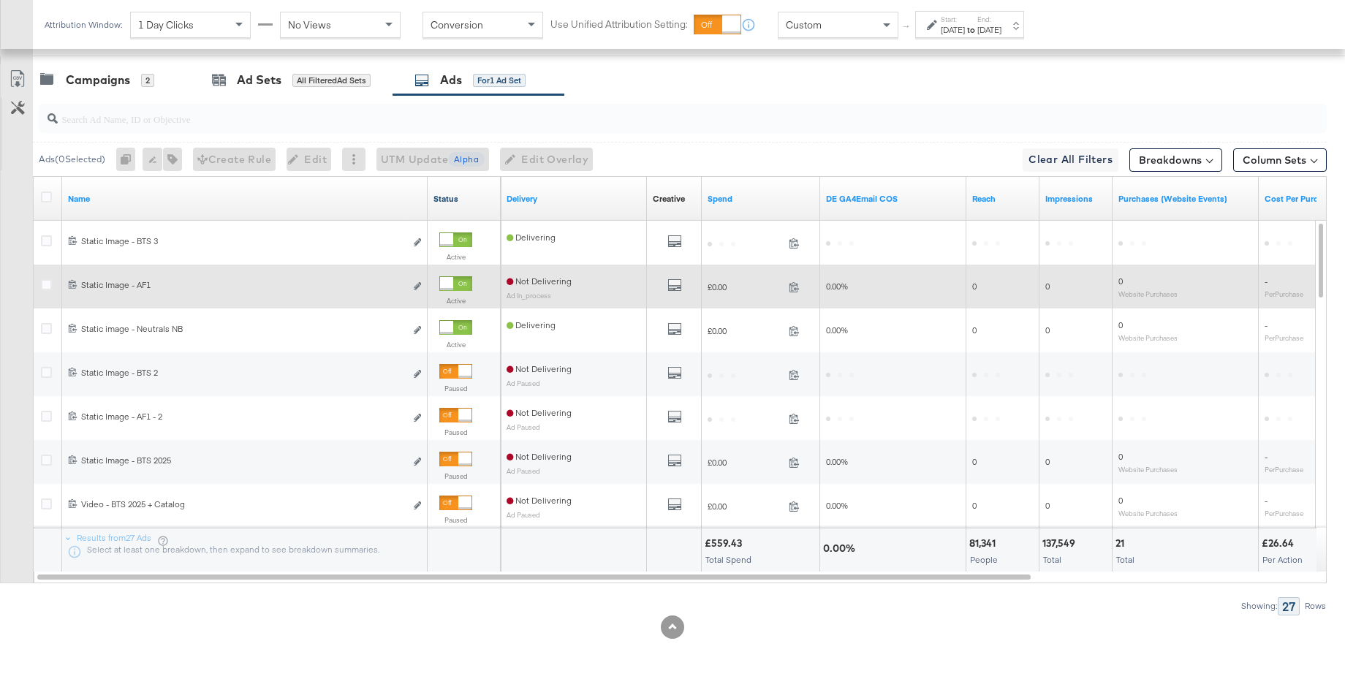
scroll to position [0, 0]
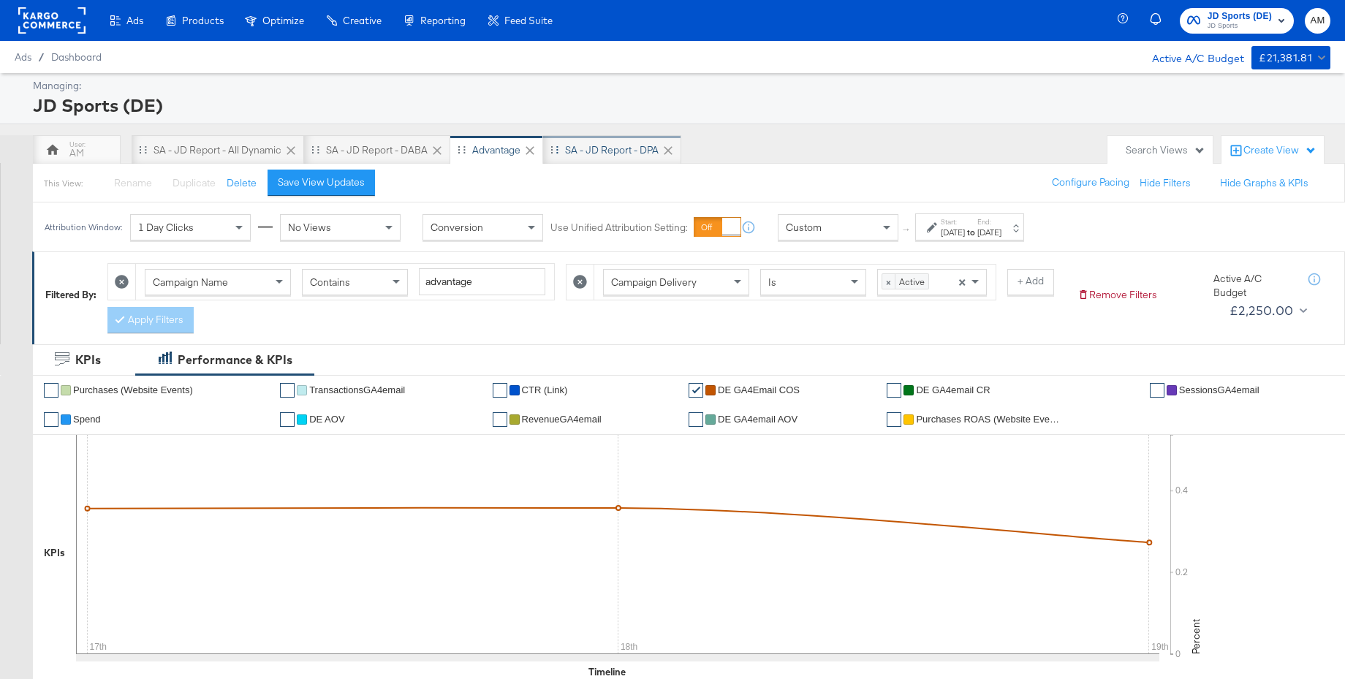
click at [622, 149] on div "SA - JD Report - DPA" at bounding box center [612, 150] width 94 height 14
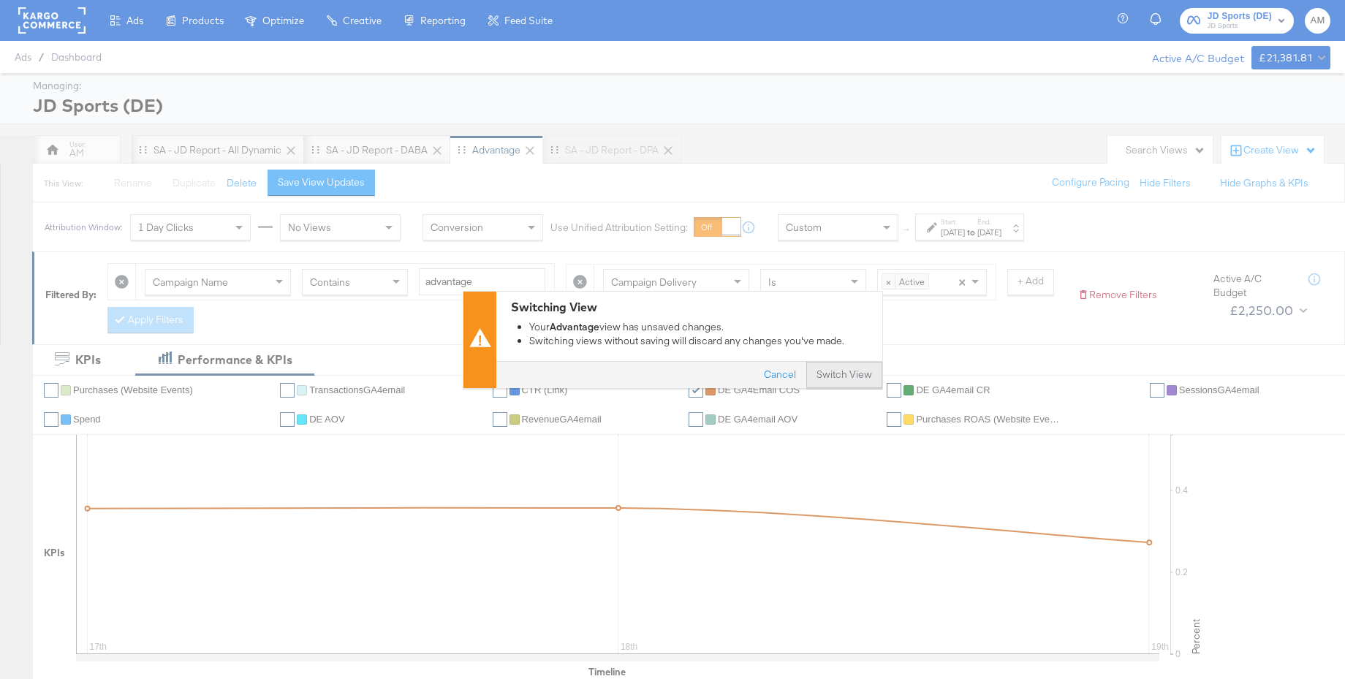
click at [840, 376] on button "Switch View" at bounding box center [845, 375] width 76 height 26
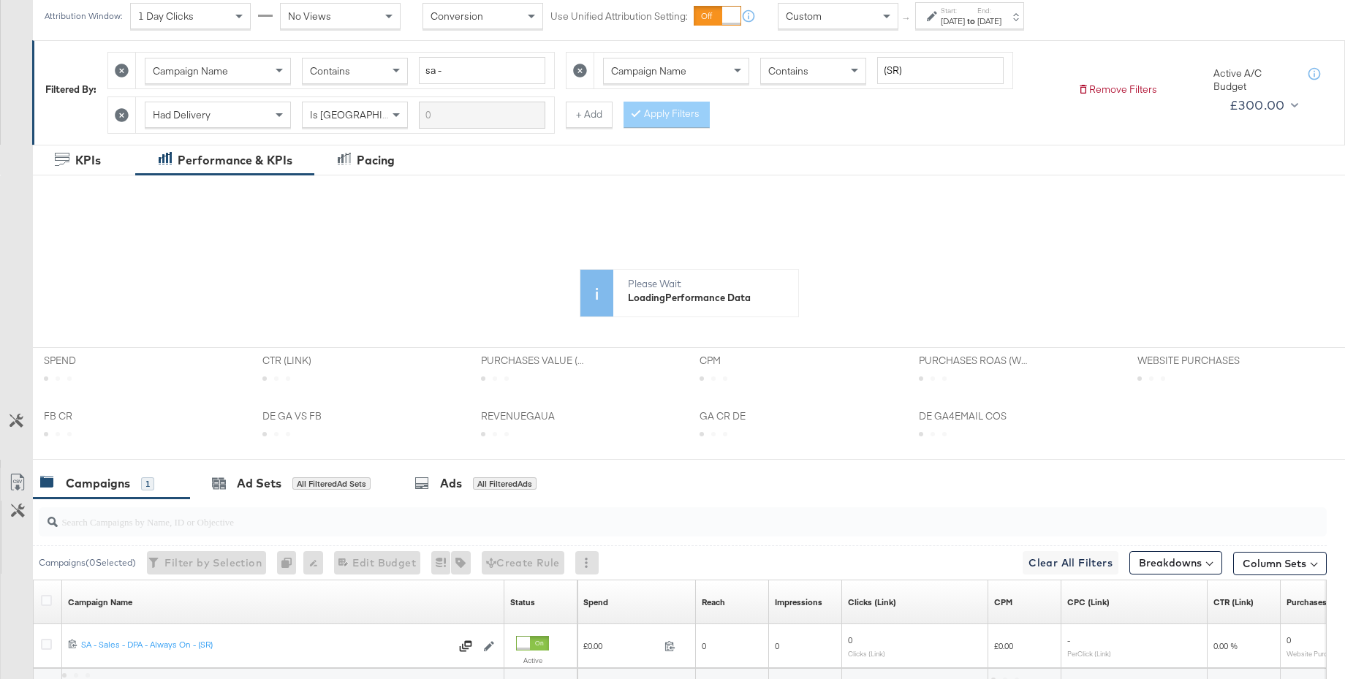
scroll to position [309, 0]
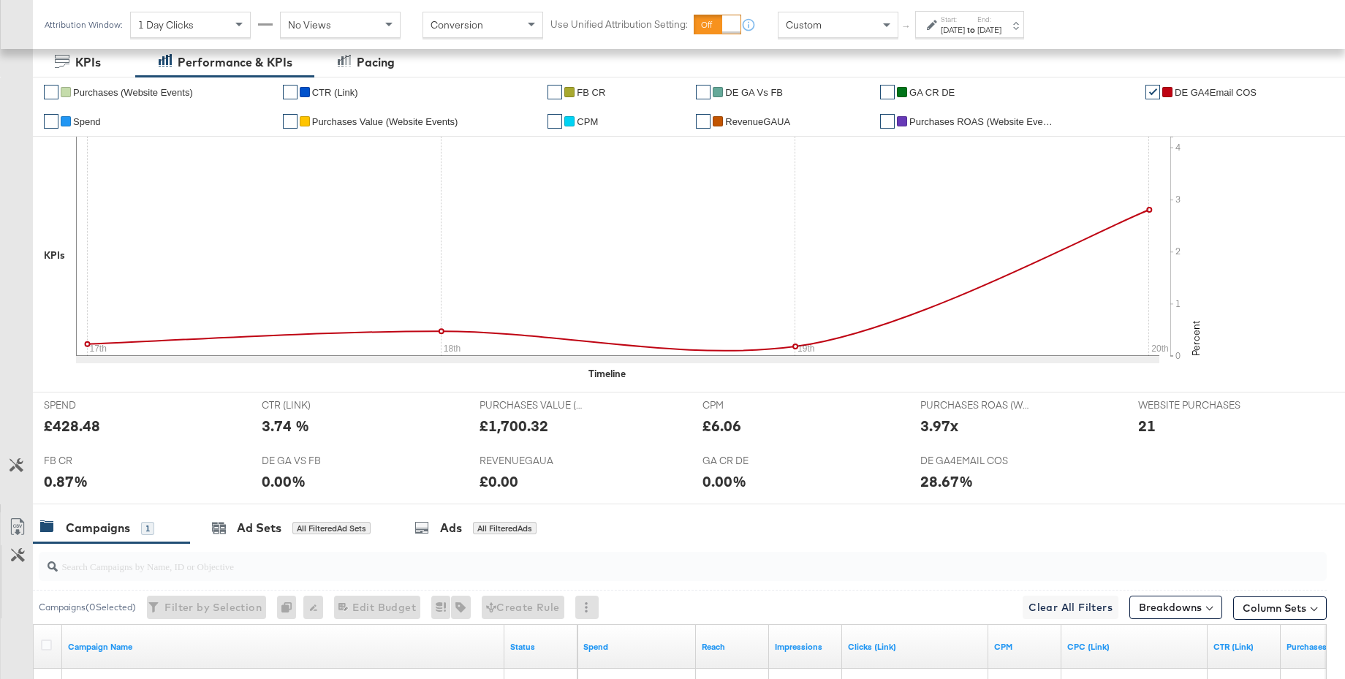
click at [978, 31] on strong "to" at bounding box center [971, 29] width 12 height 11
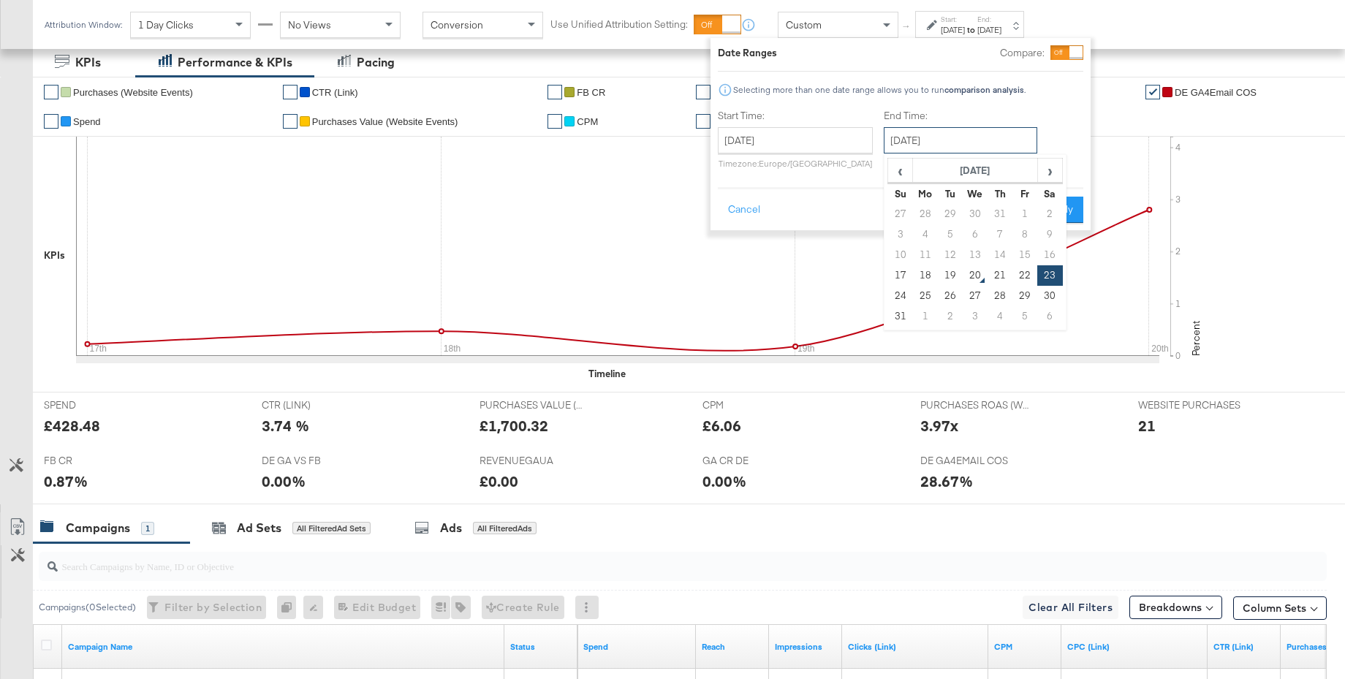
click at [948, 135] on input "August 23rd 2025" at bounding box center [961, 140] width 154 height 26
click at [951, 271] on td "19" at bounding box center [950, 275] width 25 height 20
type input "August 19th 2025"
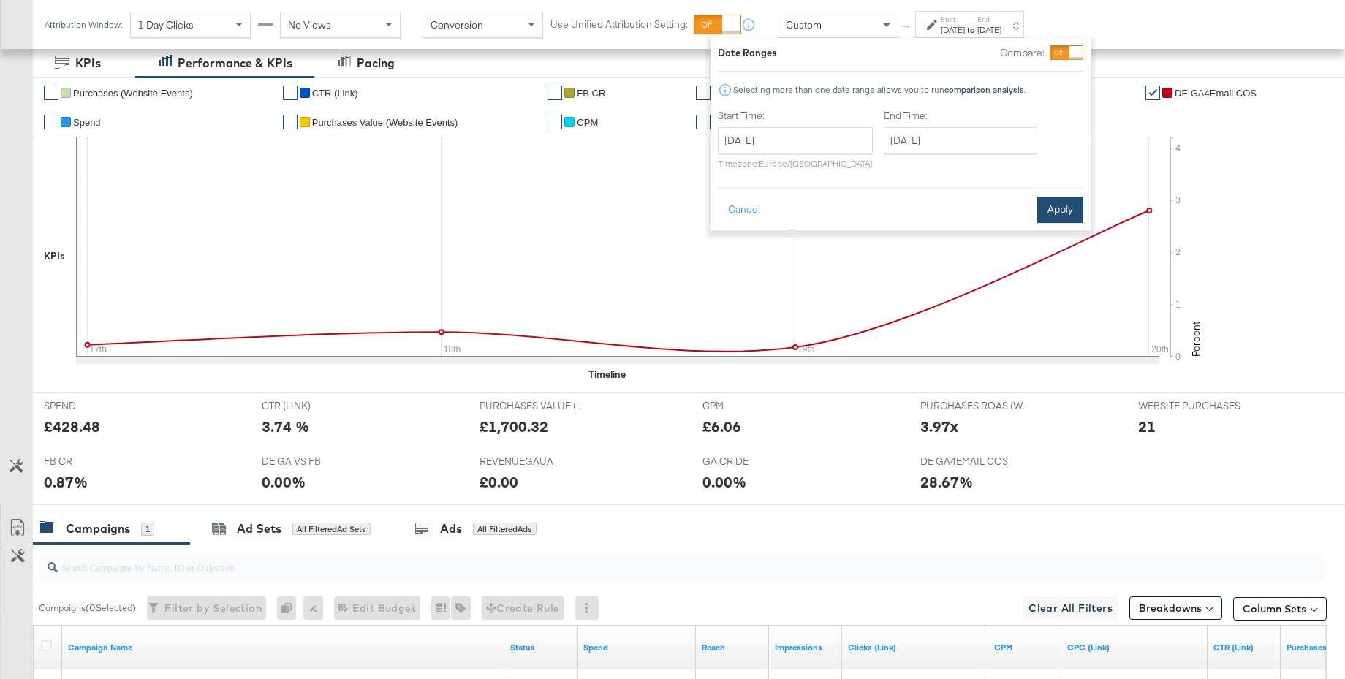
click at [1063, 205] on button "Apply" at bounding box center [1061, 210] width 46 height 26
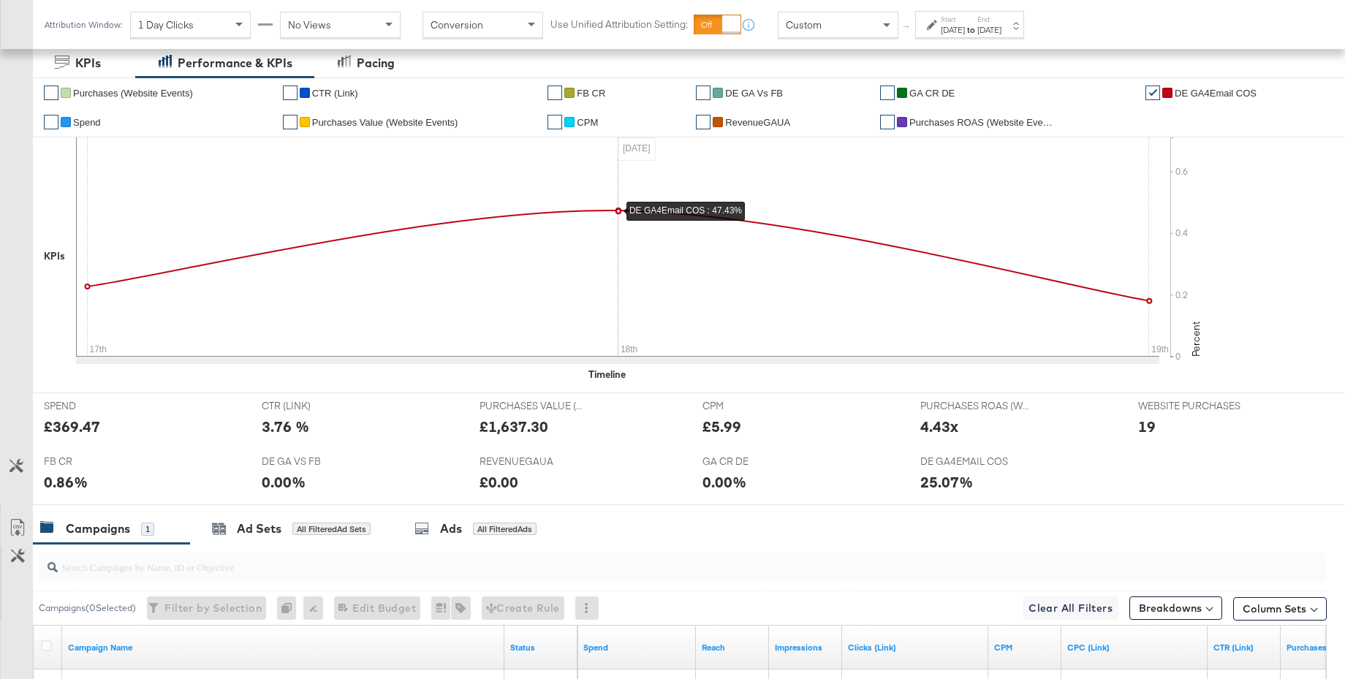
scroll to position [494, 0]
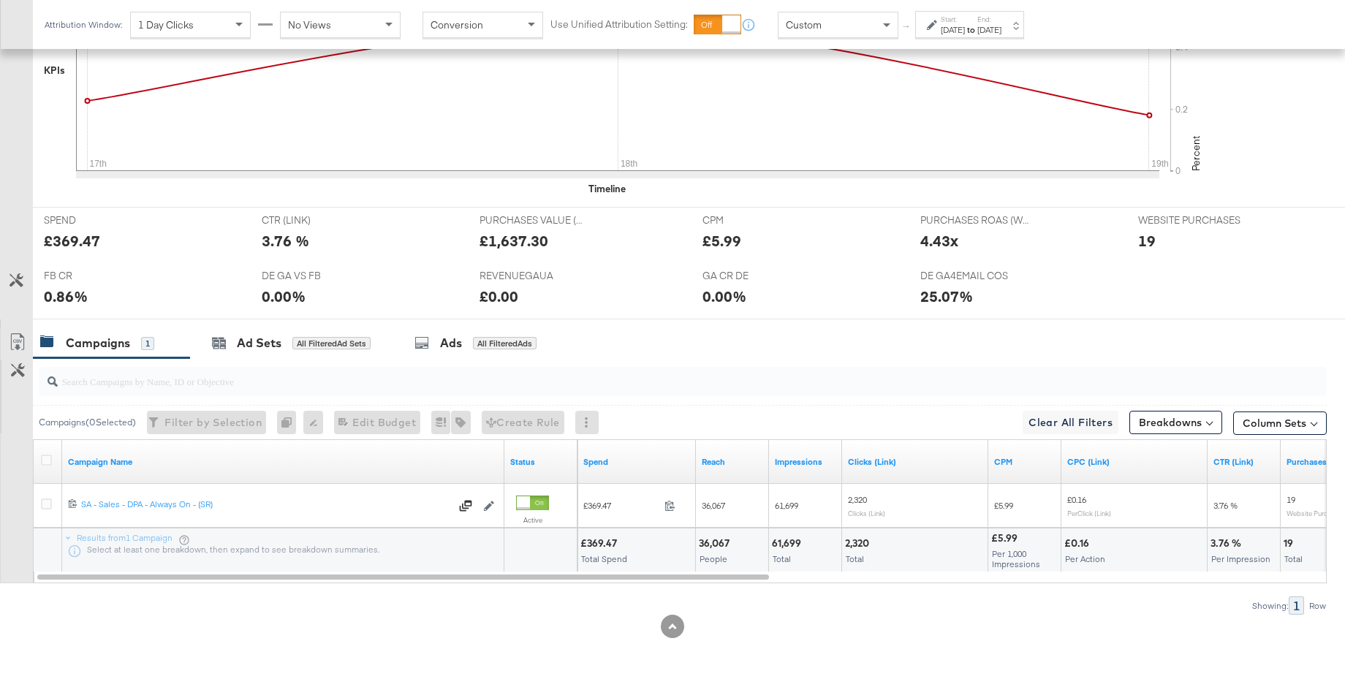
drag, startPoint x: 48, startPoint y: 460, endPoint x: 60, endPoint y: 462, distance: 11.9
click at [48, 461] on icon at bounding box center [46, 460] width 11 height 11
click at [0, 0] on input "checkbox" at bounding box center [0, 0] width 0 height 0
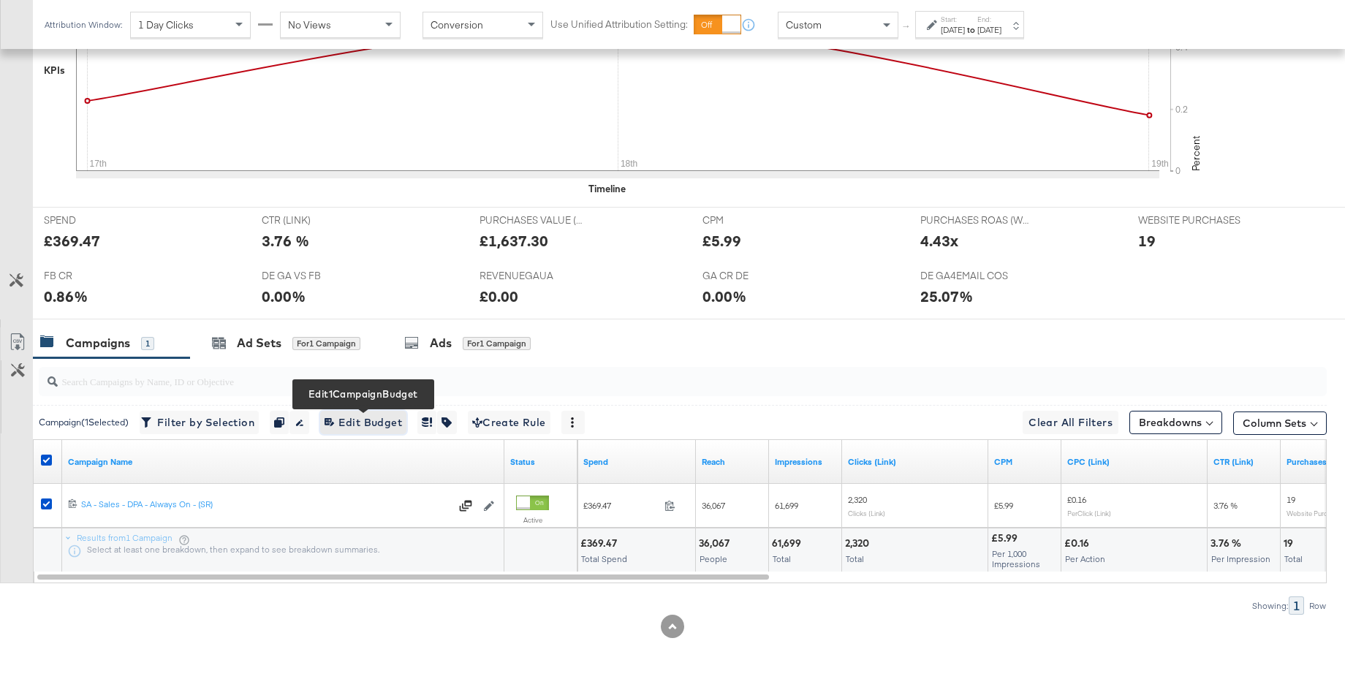
click at [368, 420] on span "Edit 1 Campaign Budget Edit Budget" at bounding box center [364, 423] width 78 height 18
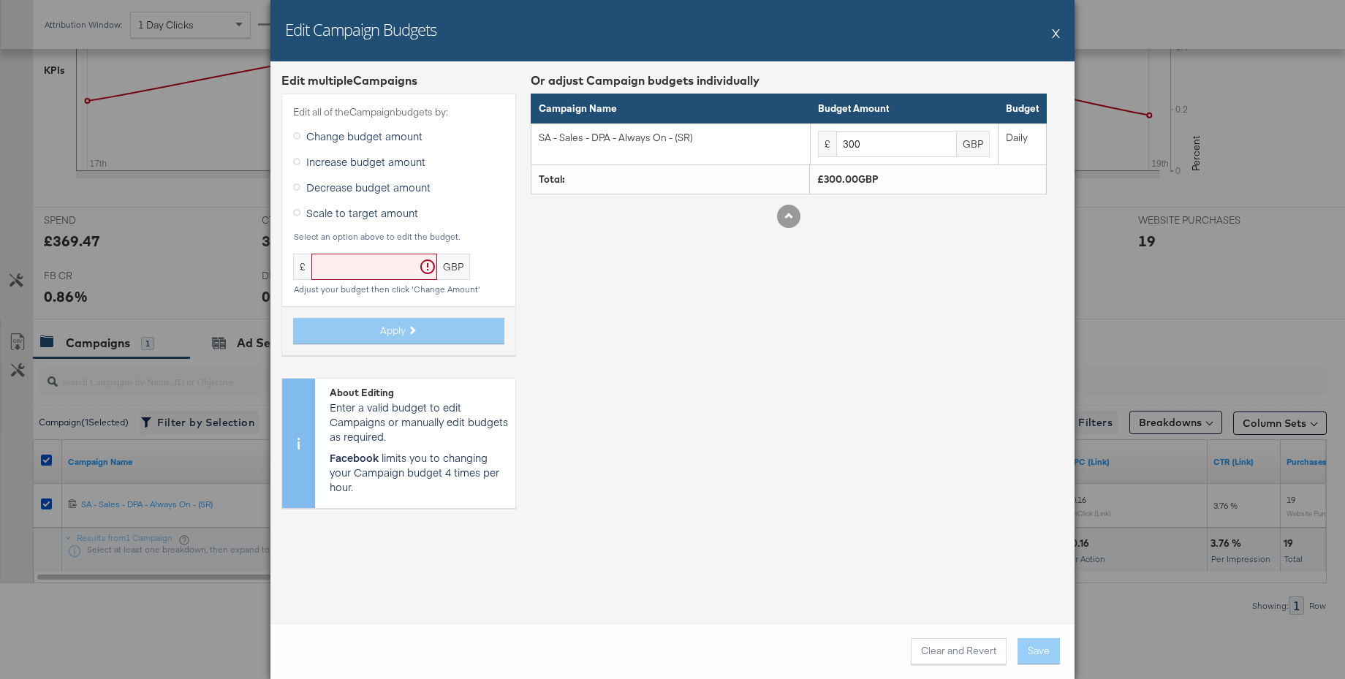
click at [1059, 33] on button "X" at bounding box center [1056, 32] width 8 height 29
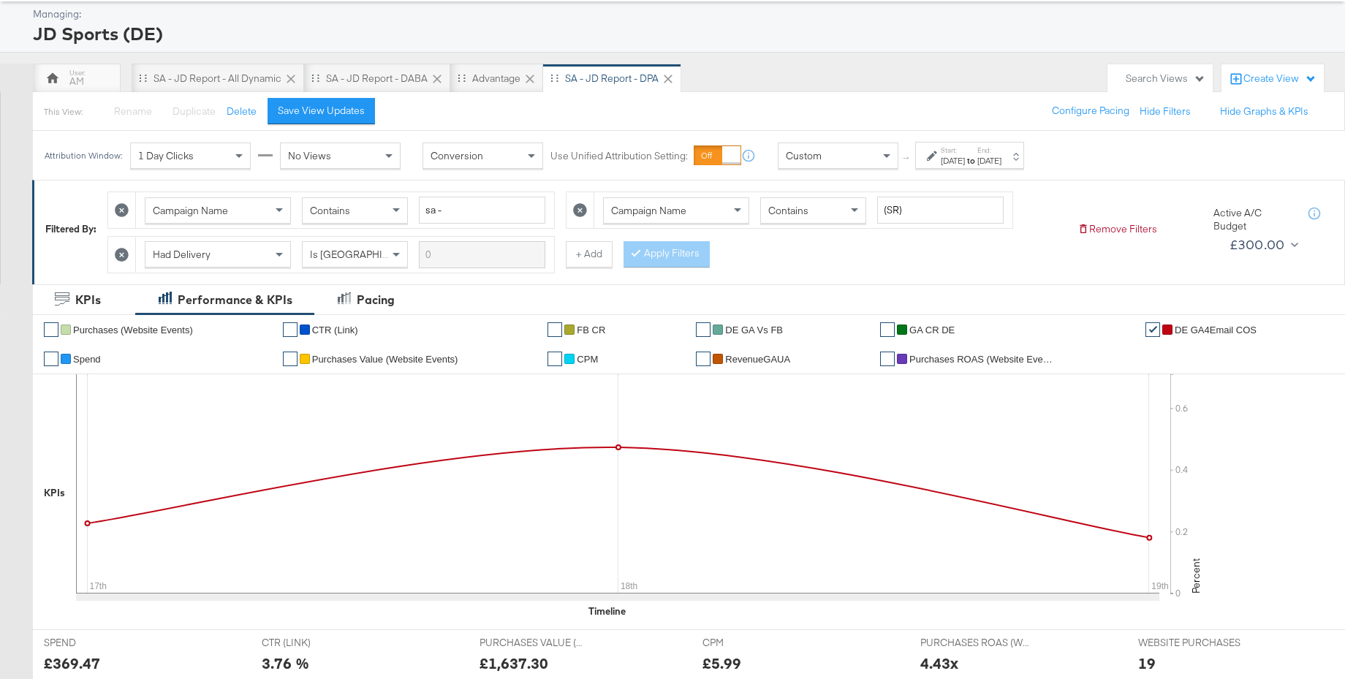
scroll to position [0, 0]
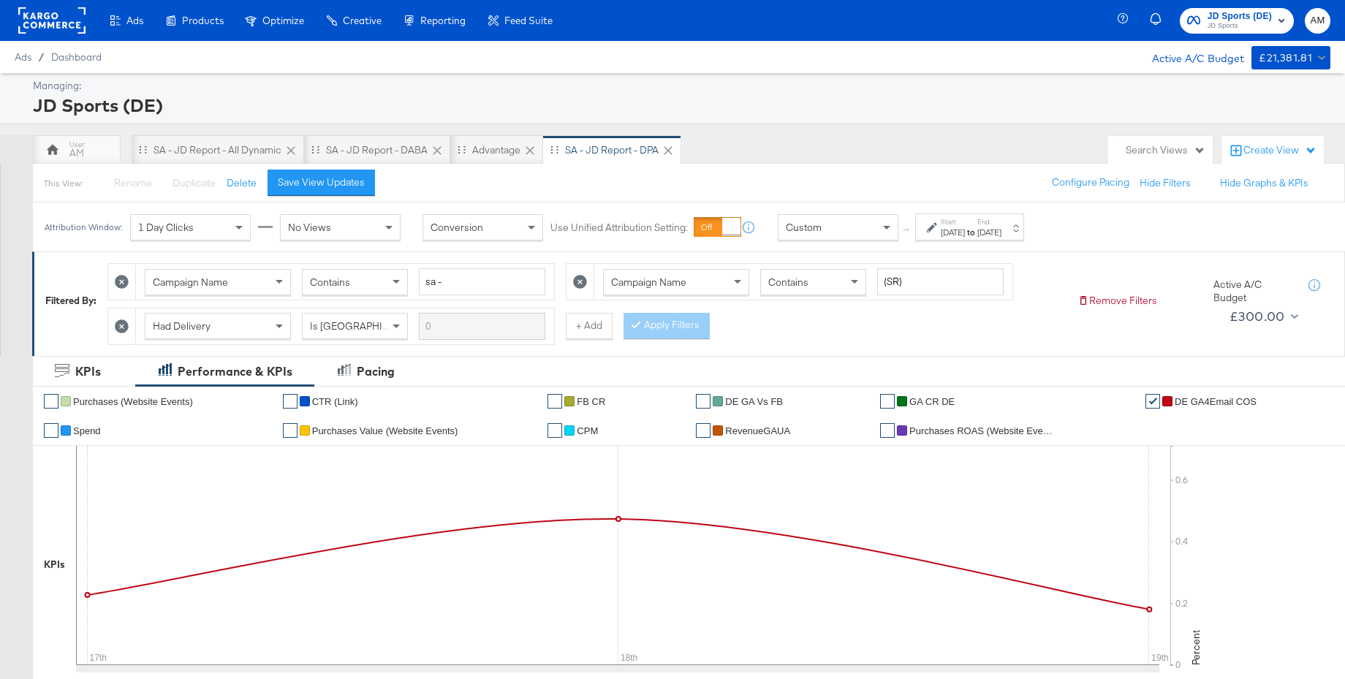
click at [1229, 25] on span "JD Sports" at bounding box center [1240, 26] width 64 height 12
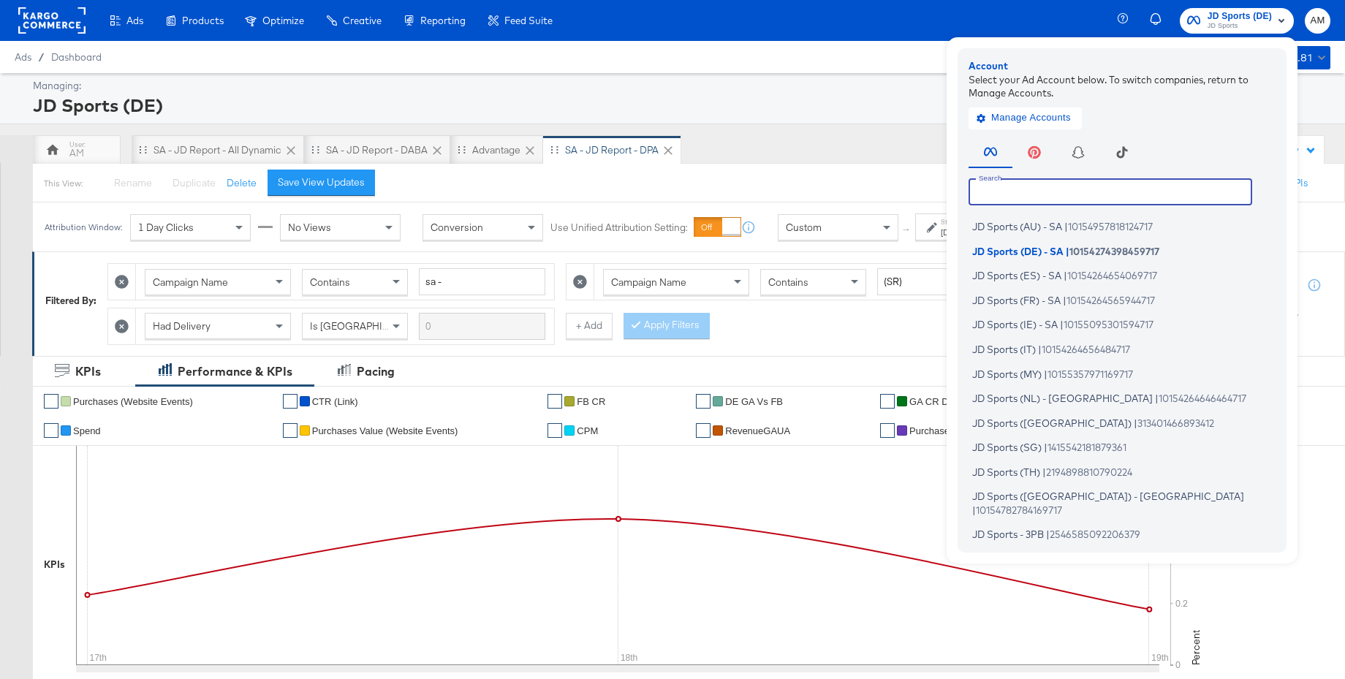
click at [1006, 188] on input "text" at bounding box center [1111, 191] width 284 height 26
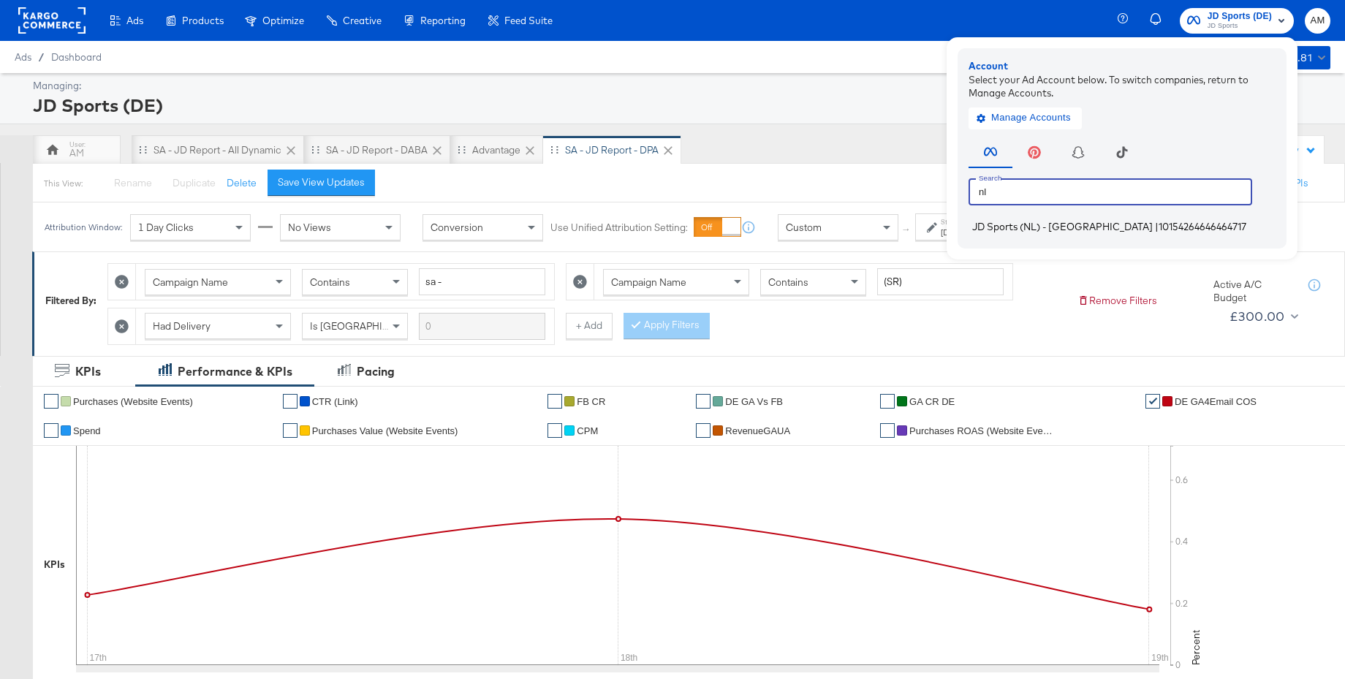
type input "nl"
click at [1000, 224] on span "JD Sports (NL) - SA" at bounding box center [1063, 227] width 181 height 12
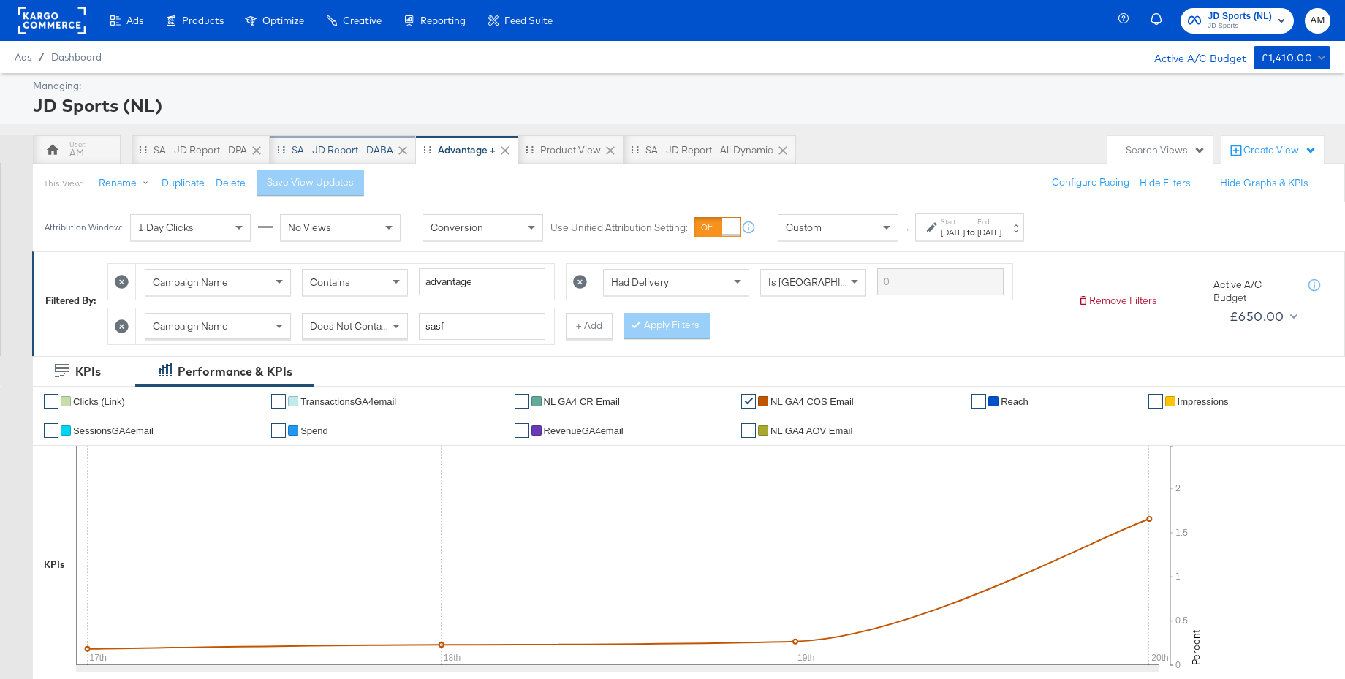
click at [333, 149] on div "SA - JD Report - DABA" at bounding box center [343, 150] width 102 height 14
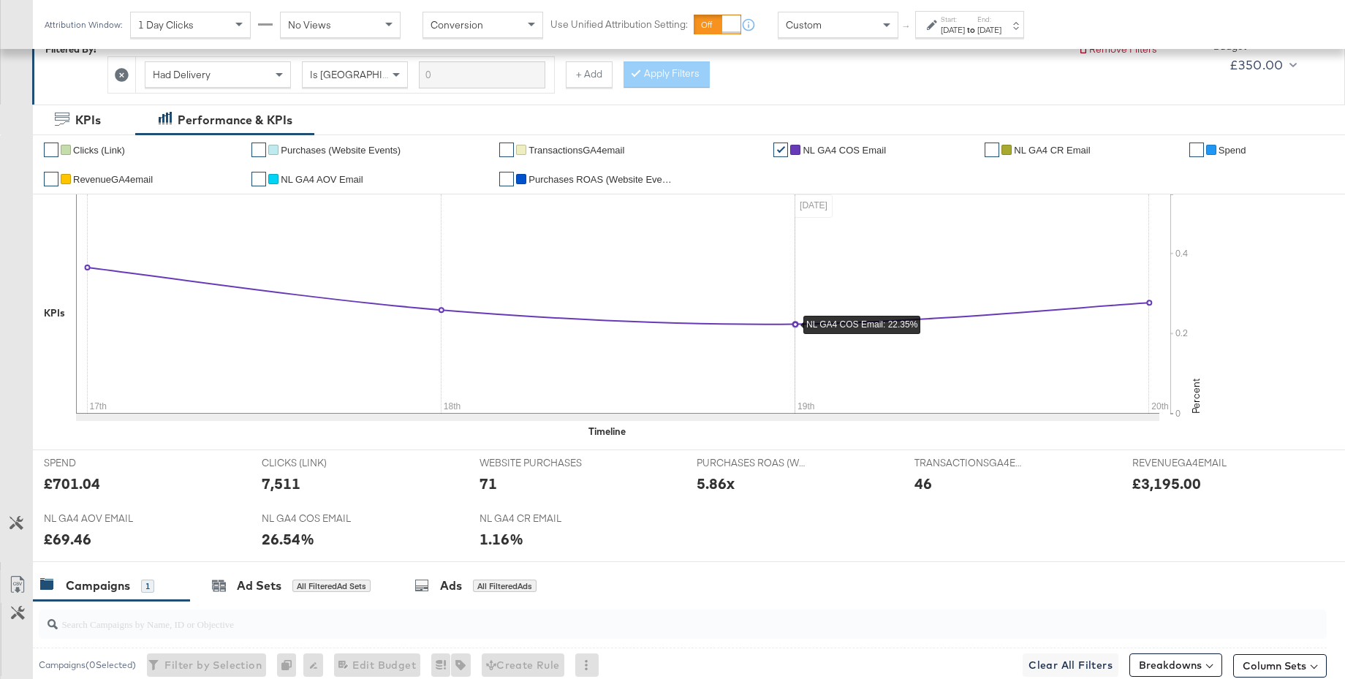
scroll to position [494, 0]
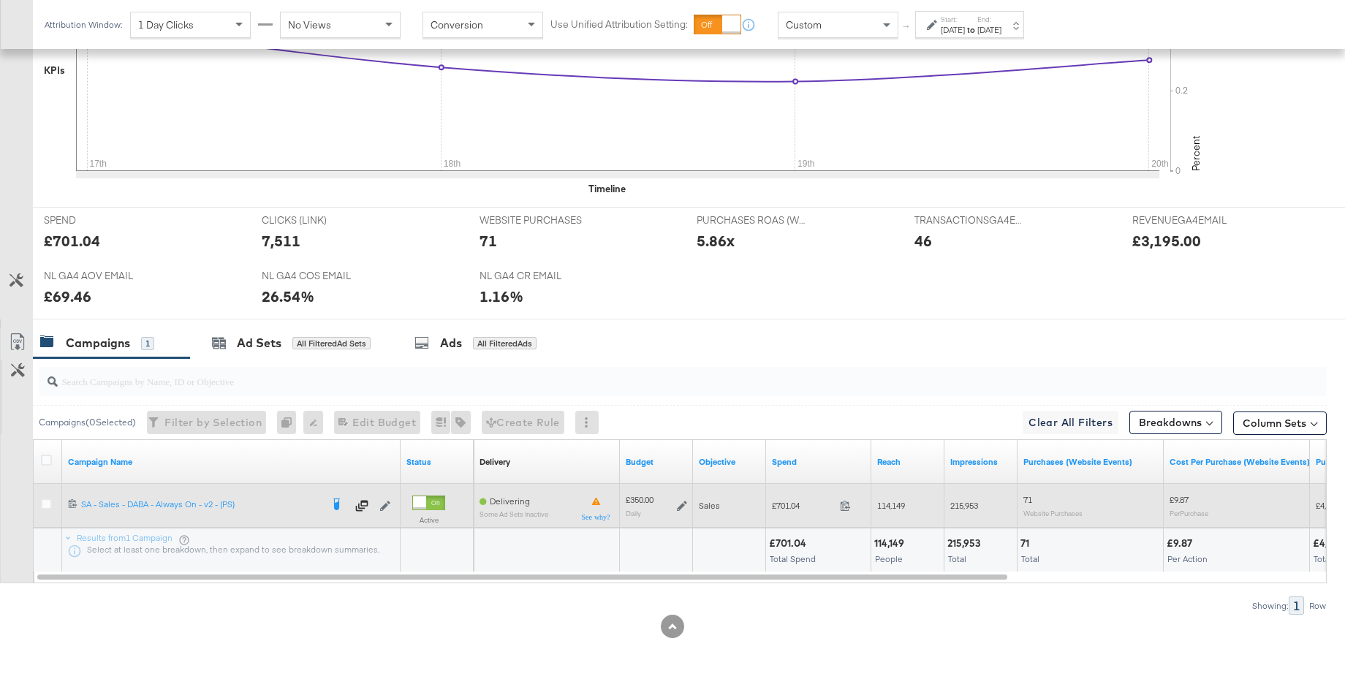
click at [684, 505] on icon at bounding box center [682, 506] width 10 height 10
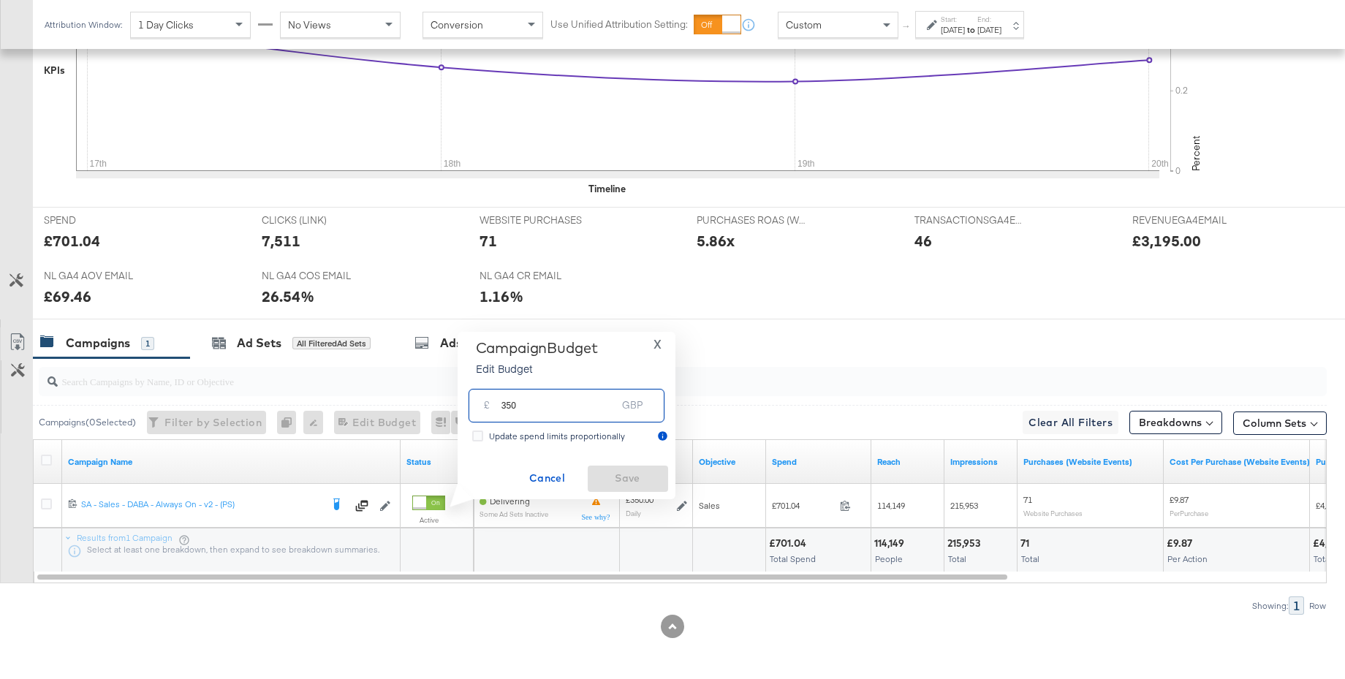
drag, startPoint x: 510, startPoint y: 407, endPoint x: 455, endPoint y: 407, distance: 55.6
click at [455, 407] on div "Campaign Budget Edit Budget X £ 350 GBP Update spend limits proportionally Canc…" at bounding box center [561, 415] width 229 height 167
type input "400"
click at [629, 476] on span "Save" at bounding box center [628, 478] width 69 height 18
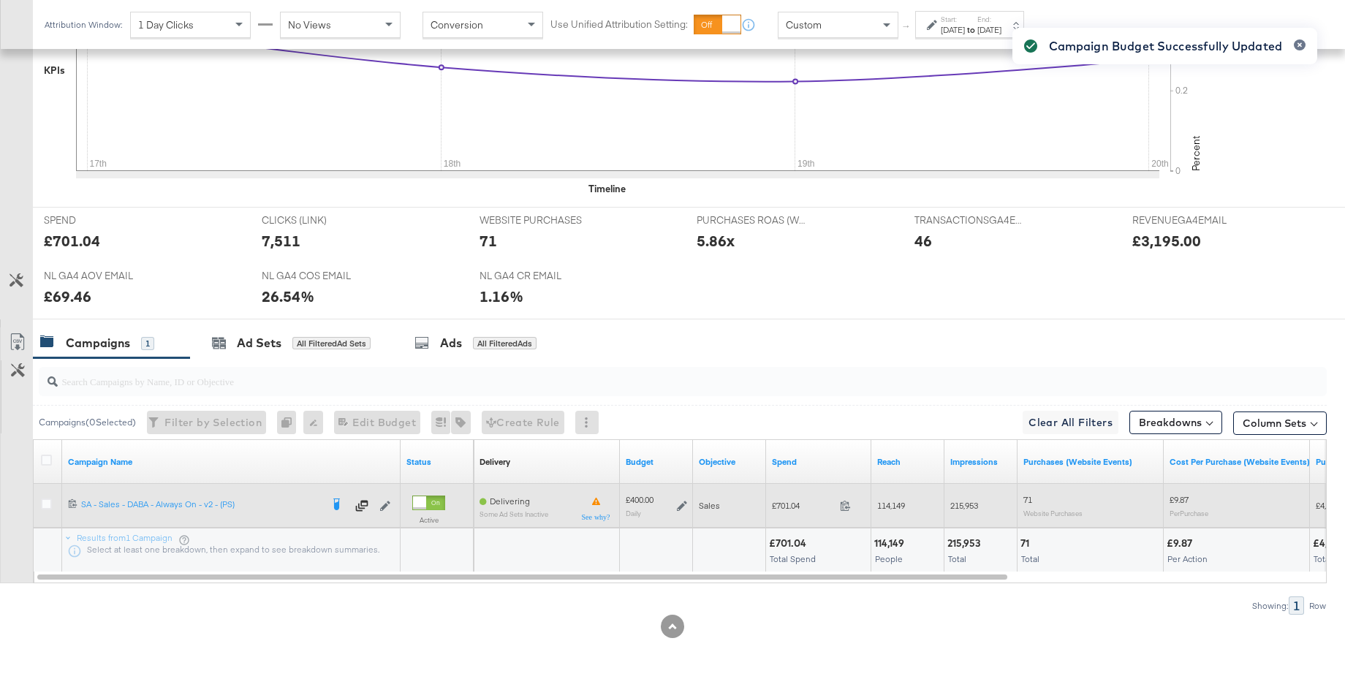
click at [683, 505] on icon at bounding box center [682, 506] width 10 height 10
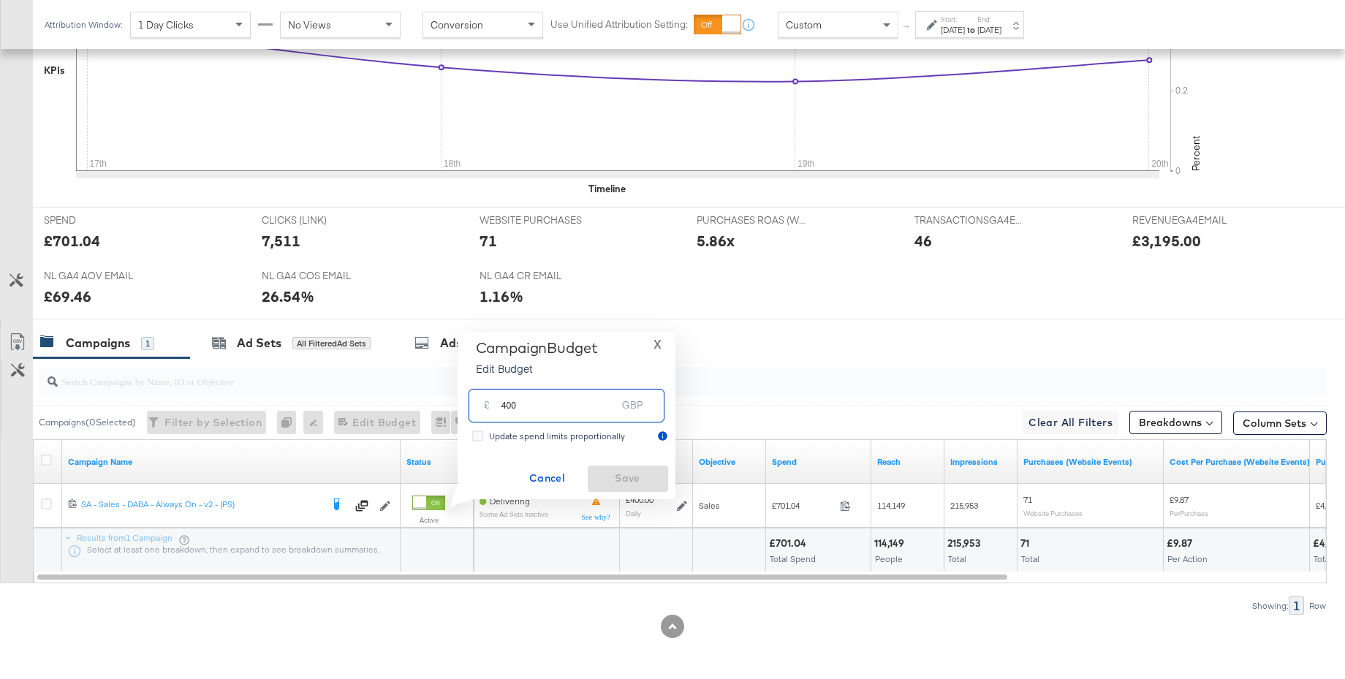
drag, startPoint x: 524, startPoint y: 412, endPoint x: 471, endPoint y: 403, distance: 54.1
click at [471, 403] on div "£ 400 GBP" at bounding box center [567, 405] width 196 height 33
type input "350"
click at [611, 474] on span "Save" at bounding box center [628, 478] width 69 height 18
